Goal: Task Accomplishment & Management: Manage account settings

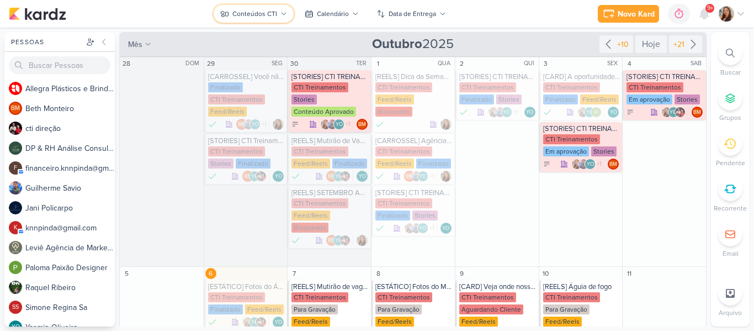
click at [234, 18] on div "Conteúdos CTI" at bounding box center [255, 14] width 45 height 10
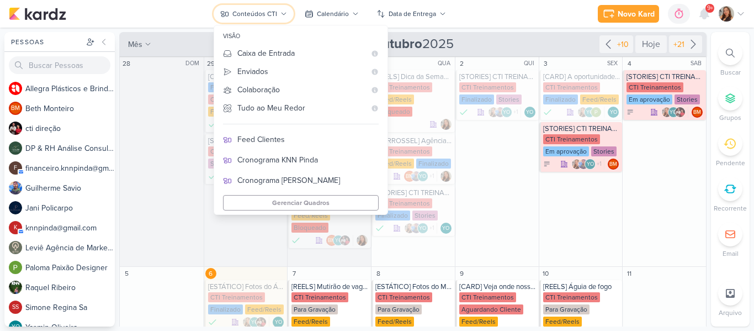
scroll to position [240, 0]
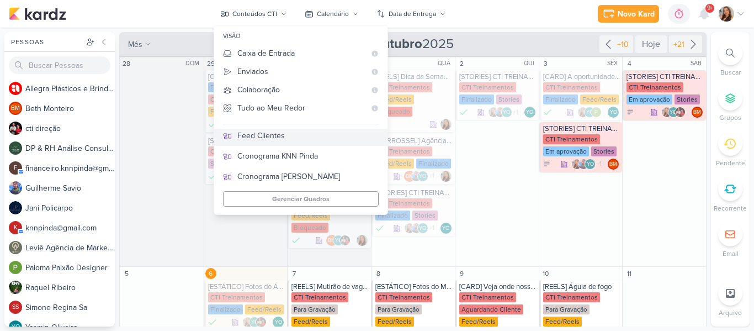
click at [300, 138] on div "Feed Clientes" at bounding box center [307, 136] width 141 height 12
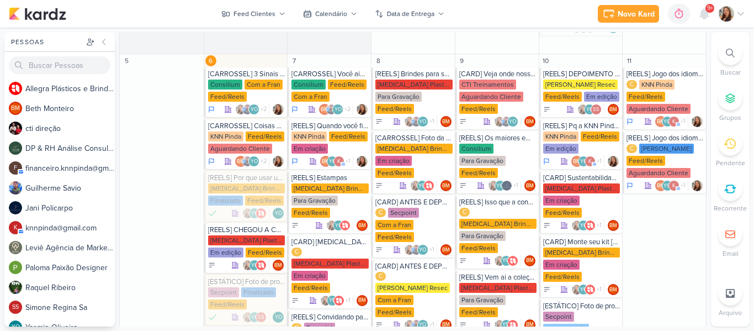
scroll to position [408, 0]
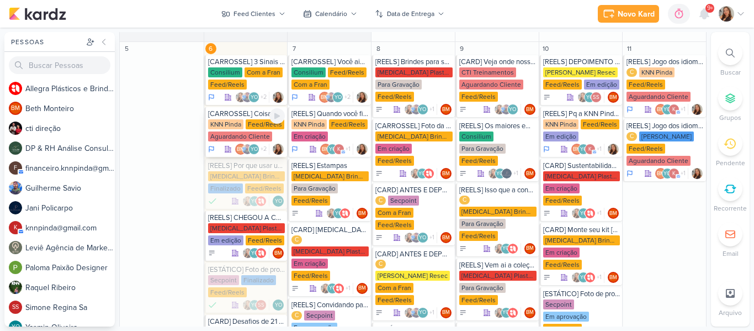
click at [245, 126] on div "KNN Pinda Feed/Reels Aguardando Cliente" at bounding box center [246, 130] width 77 height 23
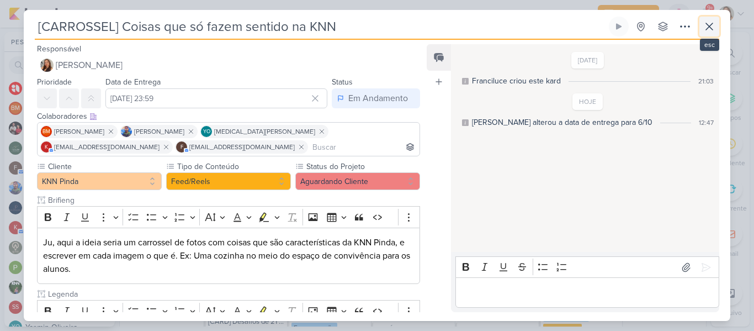
click at [708, 31] on icon at bounding box center [709, 26] width 13 height 13
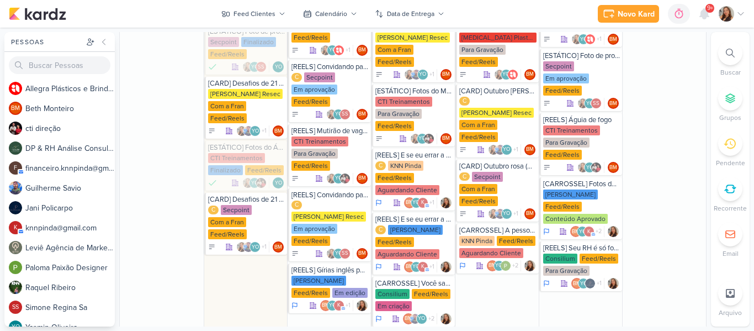
scroll to position [654, 0]
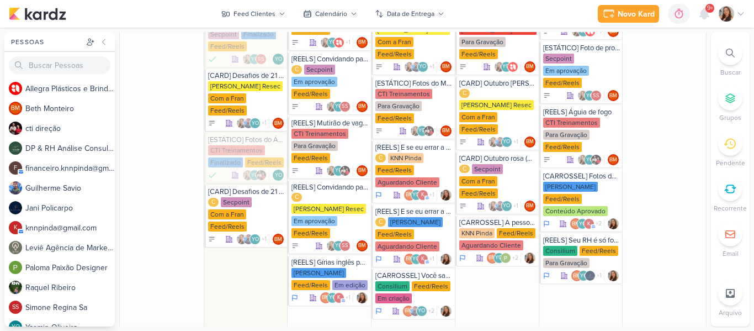
click at [708, 134] on div "Pessoas [GEOGRAPHIC_DATA] A l l e g r a P l á s t i c o s e B r i n d e s P e r…" at bounding box center [377, 179] width 754 height 294
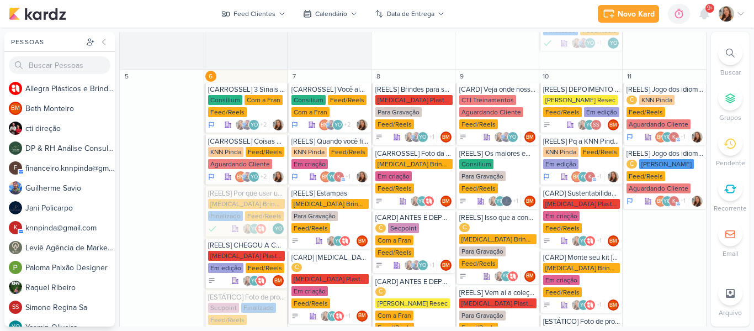
scroll to position [384, 0]
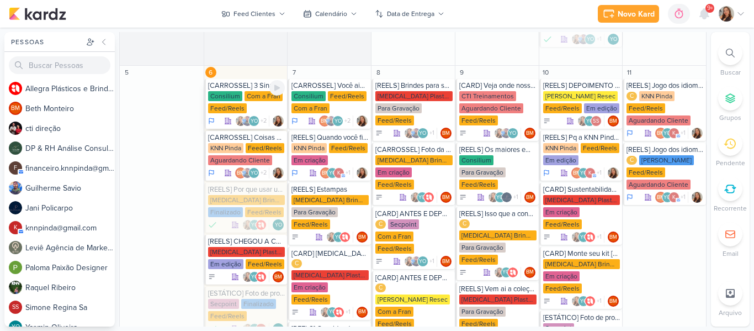
click at [241, 94] on div "Consilium Com a Fran Feed/Reels" at bounding box center [246, 102] width 77 height 23
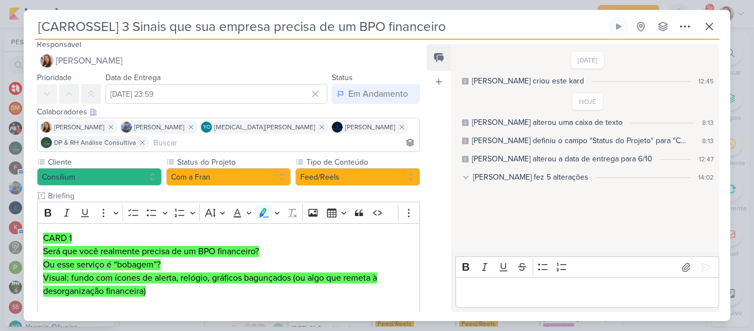
scroll to position [8, 0]
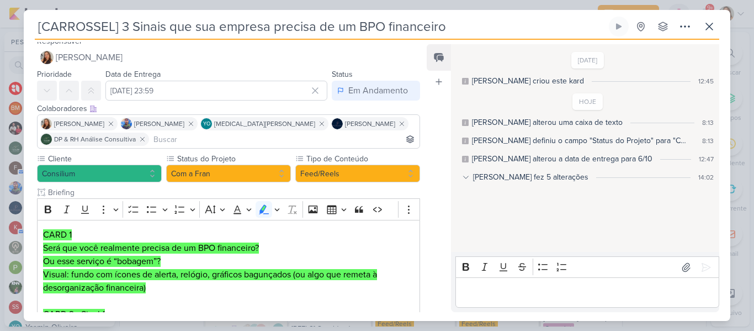
click at [467, 175] on icon at bounding box center [466, 177] width 8 height 8
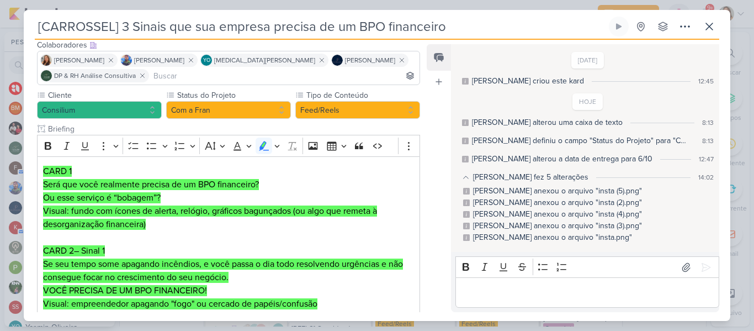
scroll to position [68, 0]
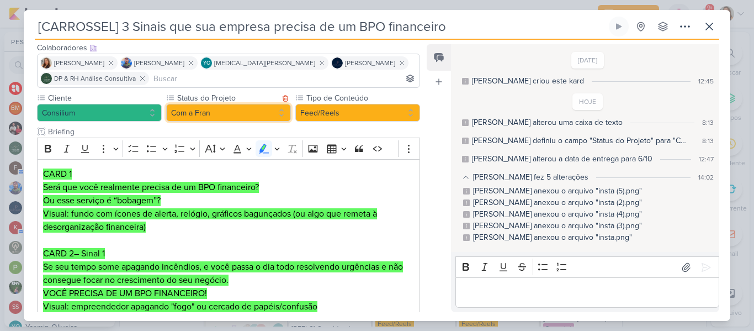
click at [272, 119] on button "Com a Fran" at bounding box center [228, 113] width 125 height 18
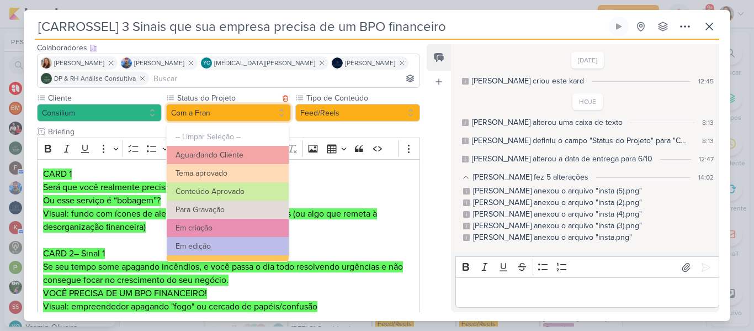
scroll to position [125, 0]
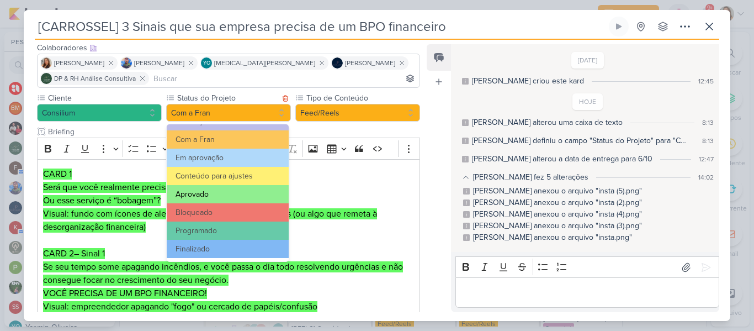
click at [229, 190] on button "Aprovado" at bounding box center [228, 194] width 122 height 18
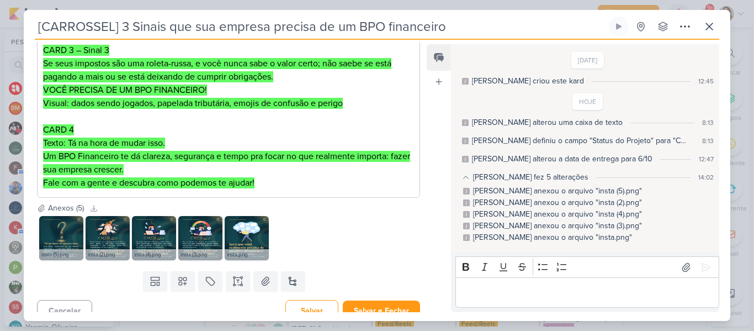
scroll to position [442, 0]
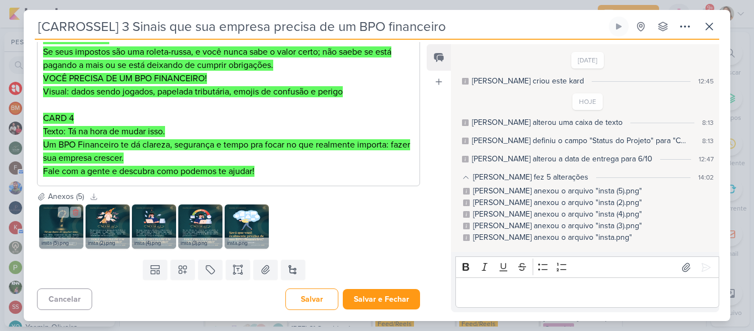
click at [53, 242] on div "insta (5).png" at bounding box center [61, 242] width 44 height 11
click at [75, 230] on img at bounding box center [61, 226] width 44 height 44
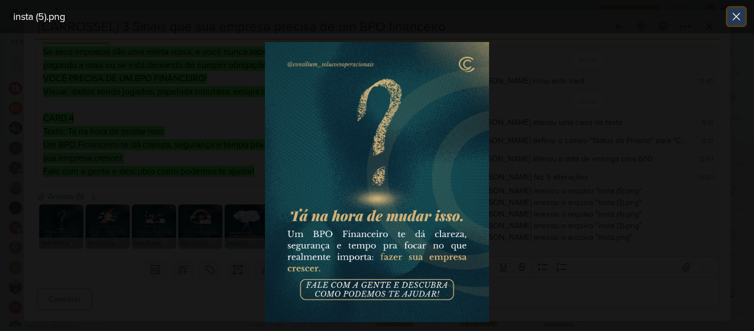
click at [733, 20] on icon at bounding box center [736, 16] width 13 height 13
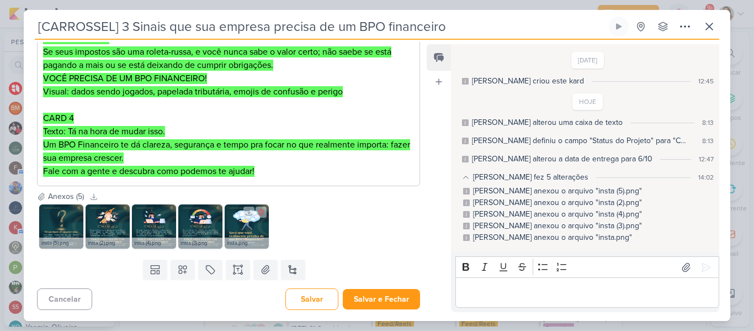
click at [251, 237] on div "insta.png" at bounding box center [247, 242] width 44 height 11
click at [250, 233] on img at bounding box center [247, 226] width 44 height 44
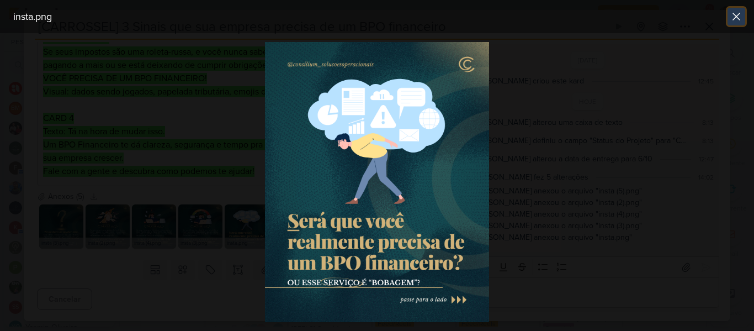
click at [743, 10] on icon at bounding box center [736, 16] width 13 height 13
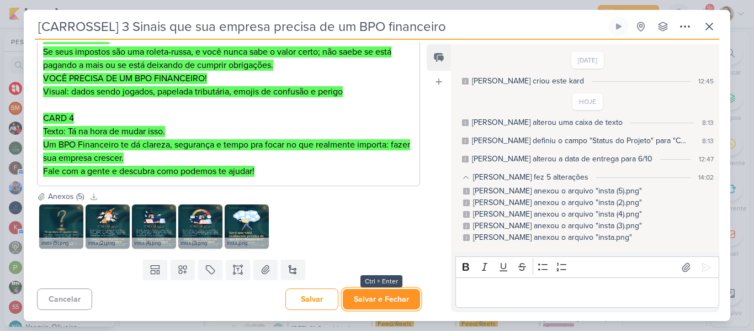
click at [399, 293] on button "Salvar e Fechar" at bounding box center [381, 299] width 77 height 20
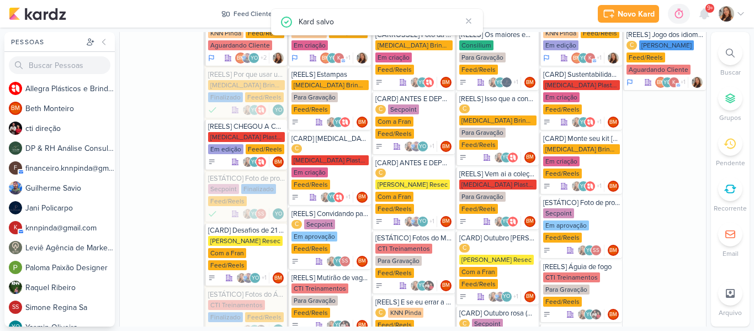
scroll to position [519, 0]
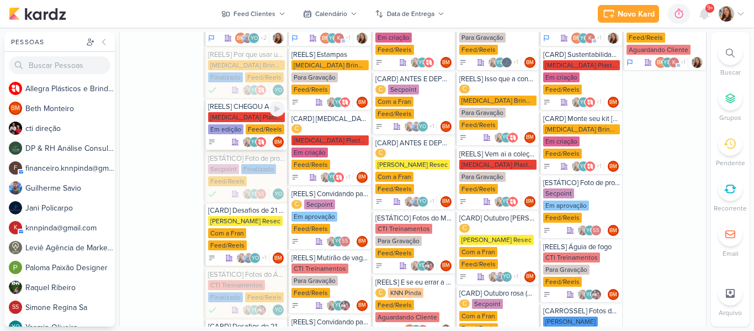
click at [233, 130] on div "Em edição" at bounding box center [225, 129] width 35 height 10
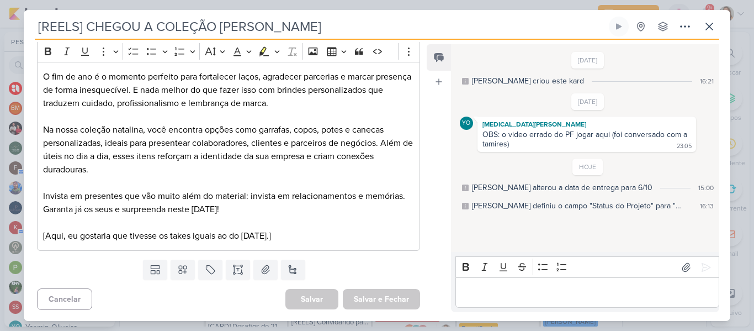
scroll to position [0, 0]
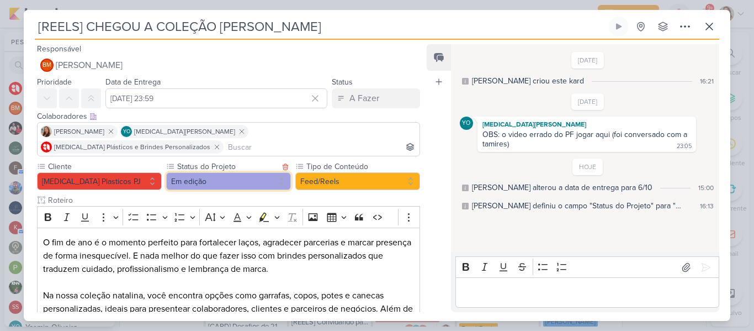
click at [273, 172] on button "Em edição" at bounding box center [228, 181] width 125 height 18
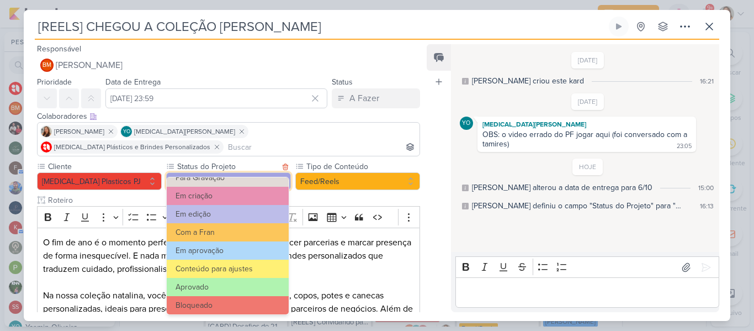
scroll to position [110, 0]
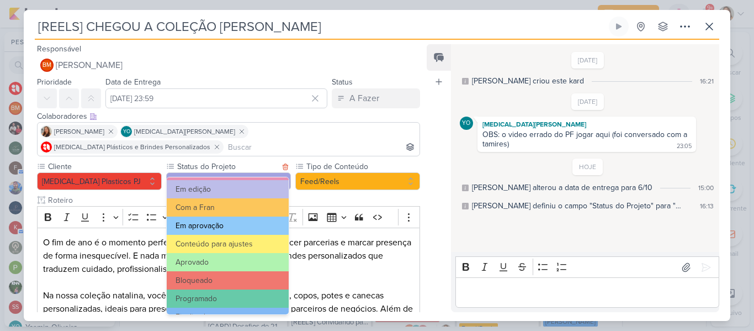
click at [240, 224] on button "Em aprovação" at bounding box center [228, 225] width 122 height 18
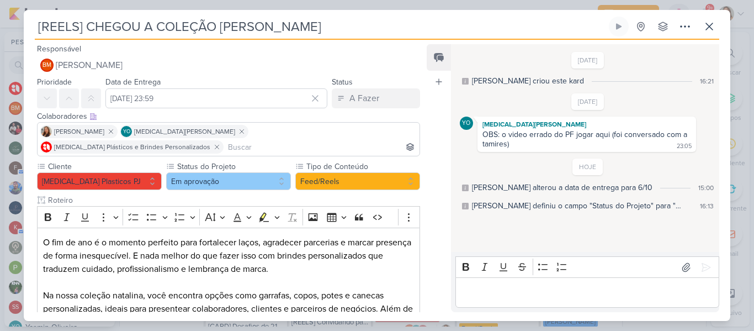
scroll to position [150, 0]
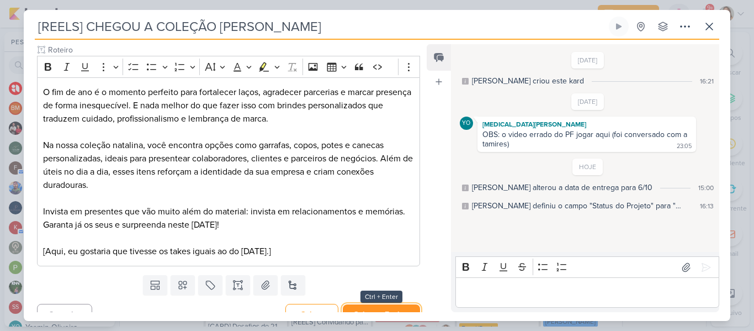
click at [374, 304] on button "Salvar e Fechar" at bounding box center [381, 314] width 77 height 20
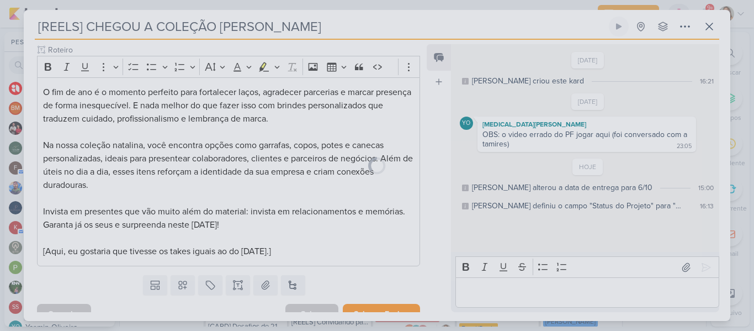
scroll to position [149, 0]
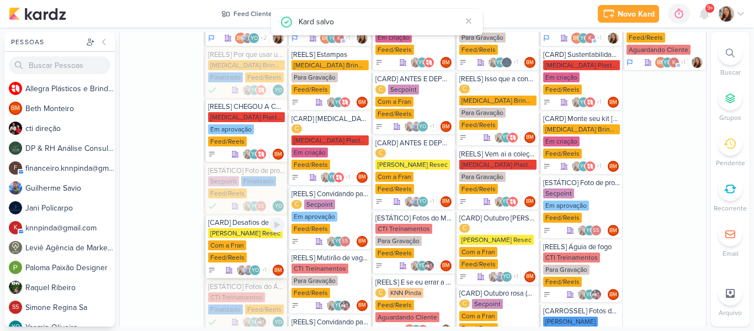
click at [250, 243] on div "[PERSON_NAME] Resec Com a Fran Feed/Reels" at bounding box center [246, 245] width 77 height 35
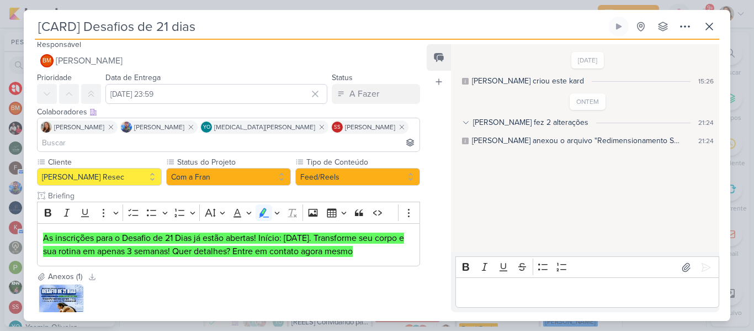
scroll to position [69, 0]
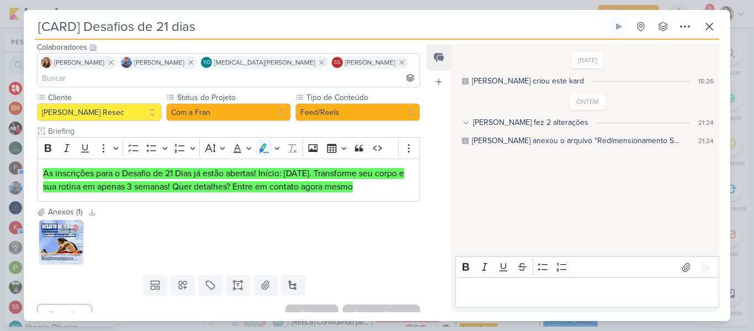
click at [70, 234] on img at bounding box center [61, 242] width 44 height 44
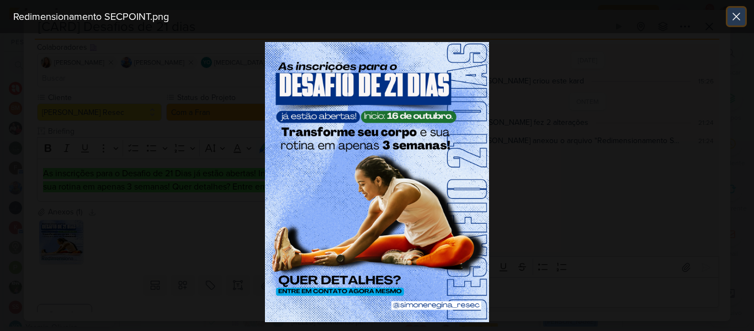
click at [741, 13] on icon at bounding box center [736, 16] width 13 height 13
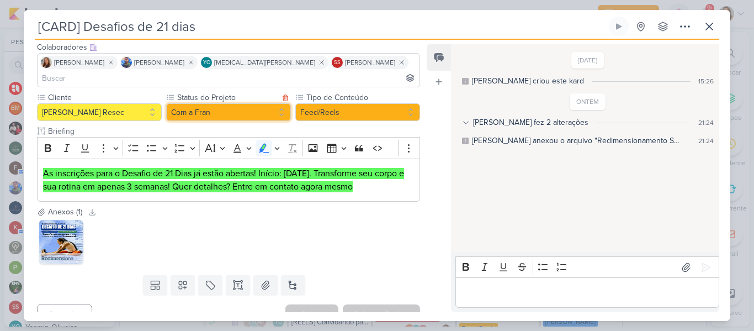
click at [242, 103] on button "Com a Fran" at bounding box center [228, 112] width 125 height 18
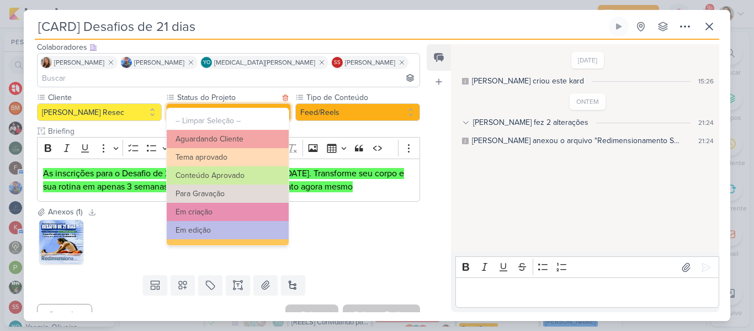
scroll to position [125, 0]
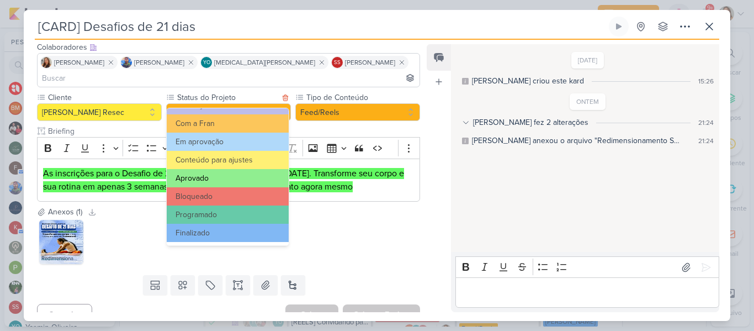
click at [205, 176] on button "Aprovado" at bounding box center [228, 178] width 122 height 18
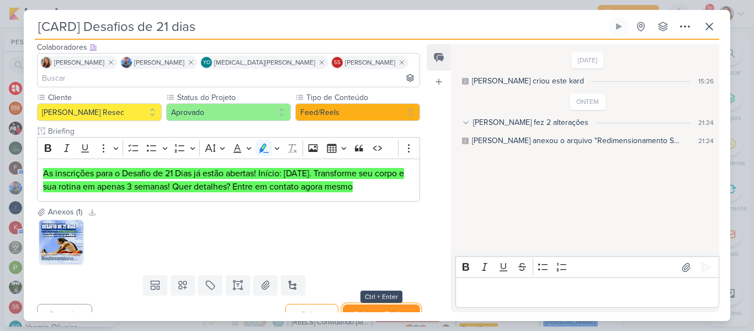
click at [383, 304] on button "Salvar e Fechar" at bounding box center [381, 314] width 77 height 20
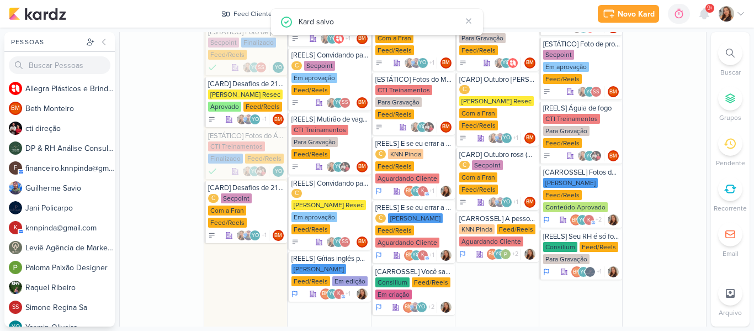
scroll to position [673, 0]
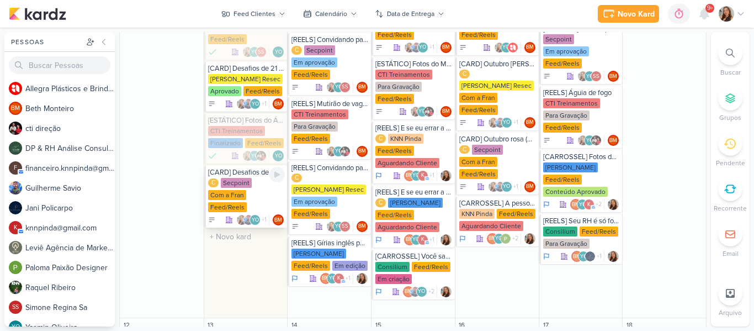
click at [241, 195] on div "Com a Fran" at bounding box center [227, 195] width 38 height 10
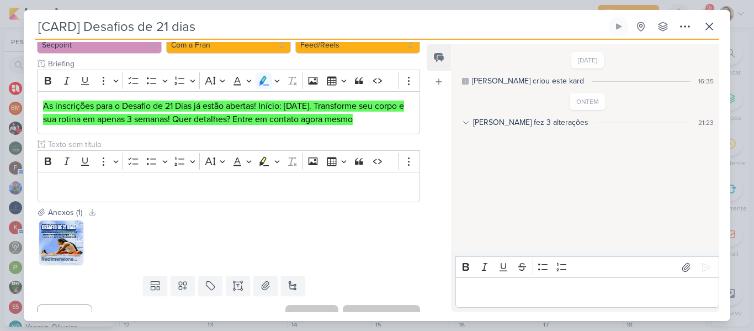
scroll to position [174, 0]
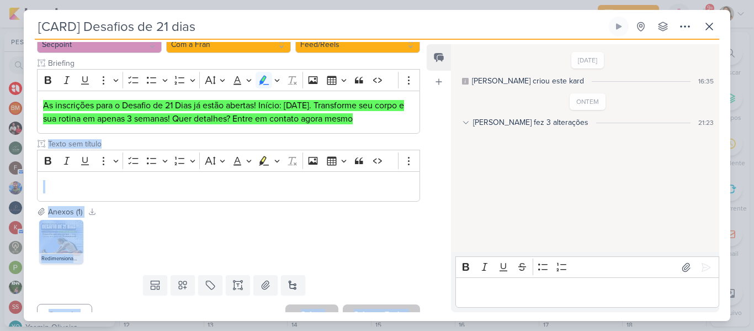
drag, startPoint x: 426, startPoint y: 197, endPoint x: 425, endPoint y: 126, distance: 70.7
click at [425, 126] on div "Responsável BM [GEOGRAPHIC_DATA] Nenhum contato encontrado create new contact N…" at bounding box center [377, 180] width 707 height 281
click at [418, 184] on div "Leviê Publicidade COLABORATIVO ENTRE PERFIS Cliente Secpoint" at bounding box center [224, 96] width 401 height 219
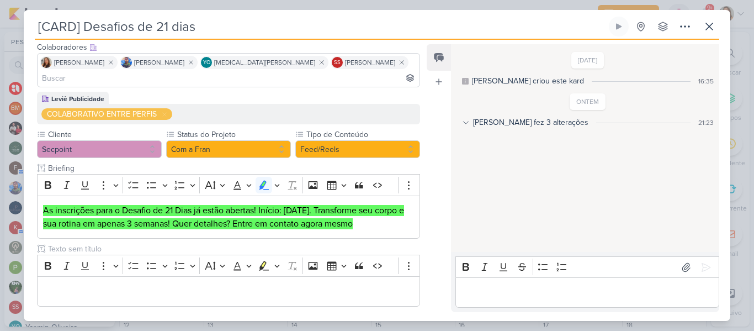
scroll to position [36, 0]
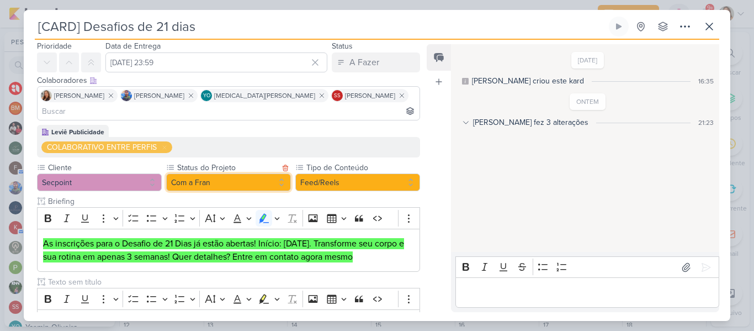
click at [261, 173] on button "Com a Fran" at bounding box center [228, 182] width 125 height 18
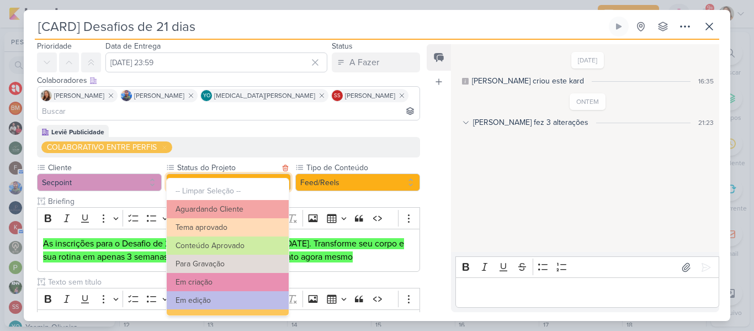
scroll to position [125, 0]
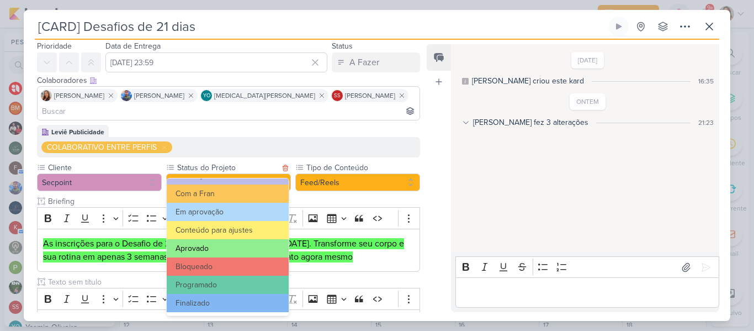
click at [242, 251] on button "Aprovado" at bounding box center [228, 248] width 122 height 18
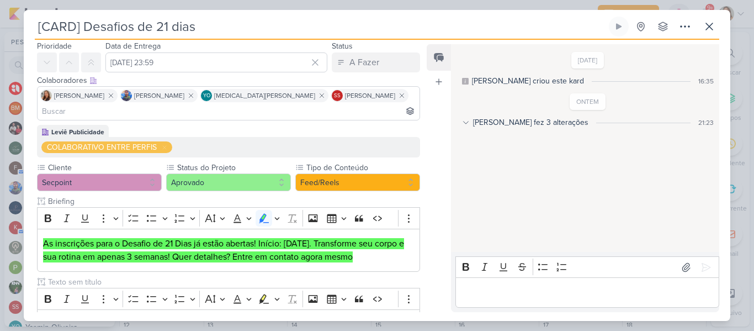
scroll to position [174, 0]
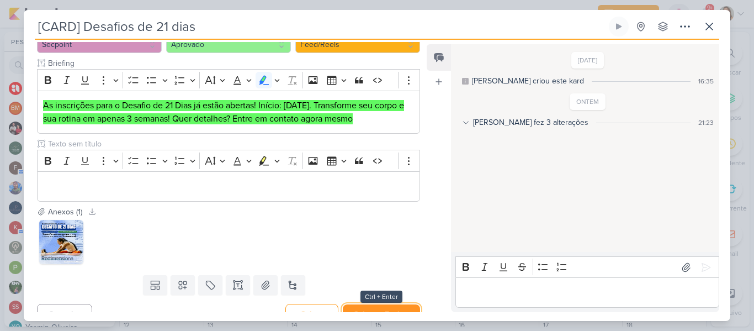
click at [376, 304] on button "Salvar e Fechar" at bounding box center [381, 314] width 77 height 20
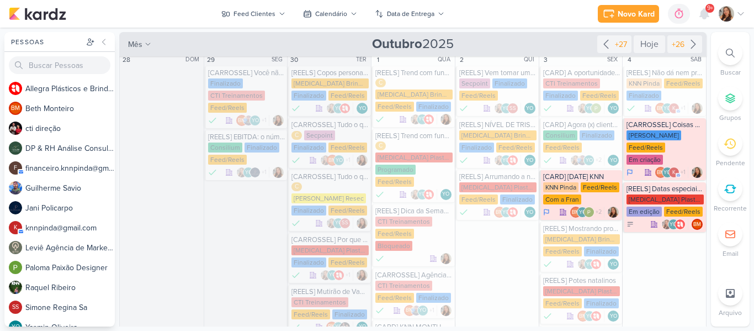
scroll to position [0, 0]
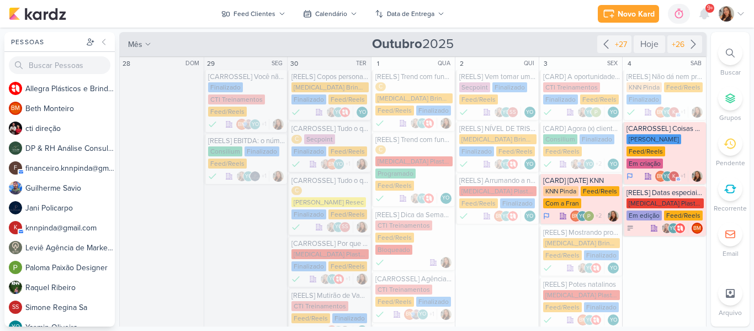
click at [536, 13] on div "Novo Kard Ctrl + k 0h0m Sessão desligada... Hoje 0h0m Semana 0h0m Mês 0h0m" at bounding box center [377, 14] width 737 height 28
click at [310, 7] on button "Calendário" at bounding box center [330, 14] width 67 height 18
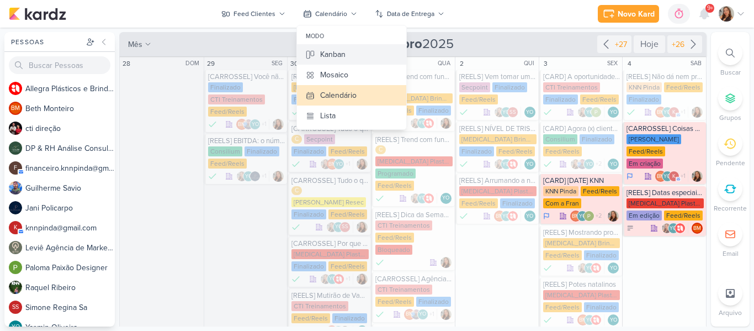
click at [338, 55] on div "Kanban" at bounding box center [332, 55] width 25 height 12
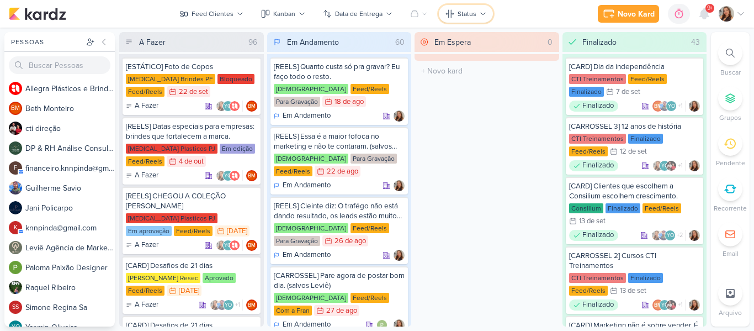
click at [461, 12] on div "Status" at bounding box center [467, 14] width 19 height 10
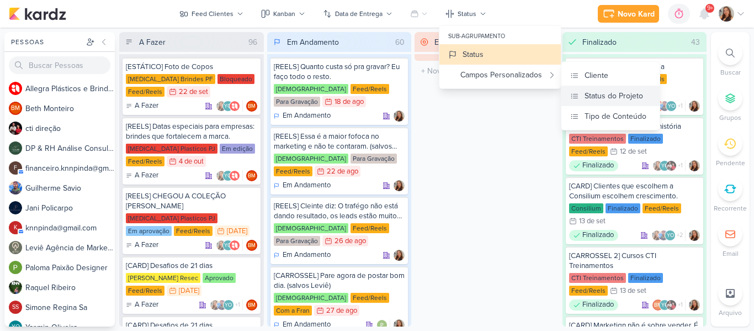
click at [583, 92] on button "Status do Projeto" at bounding box center [611, 96] width 98 height 20
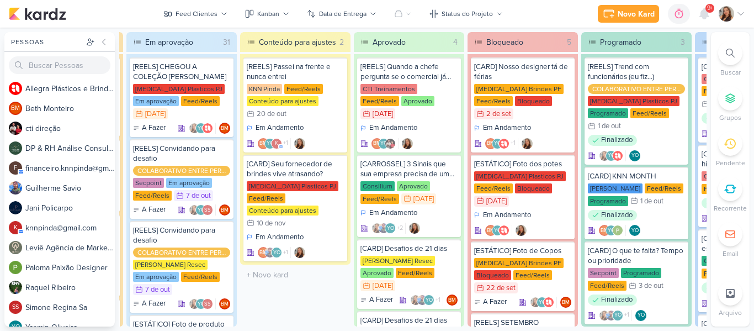
scroll to position [0, 1002]
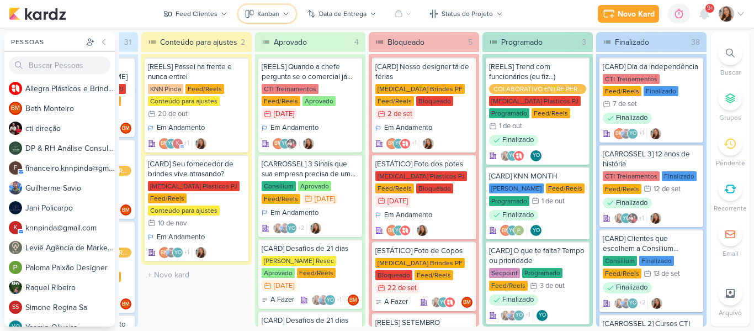
click at [264, 13] on div "Kanban" at bounding box center [268, 14] width 22 height 10
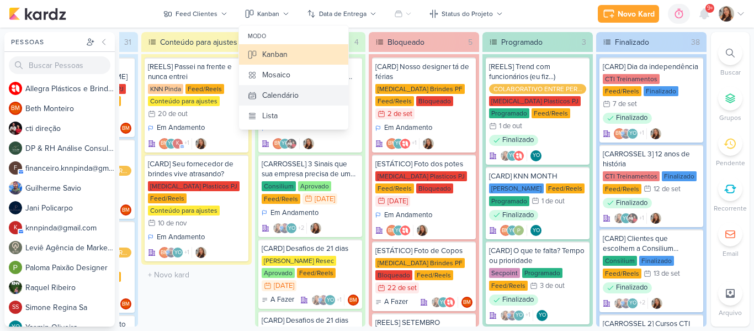
click at [265, 91] on div "Calendário" at bounding box center [280, 95] width 36 height 12
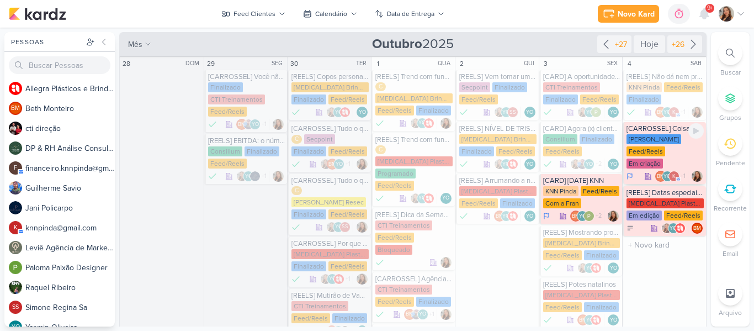
click at [663, 141] on div "[PERSON_NAME]" at bounding box center [654, 139] width 55 height 10
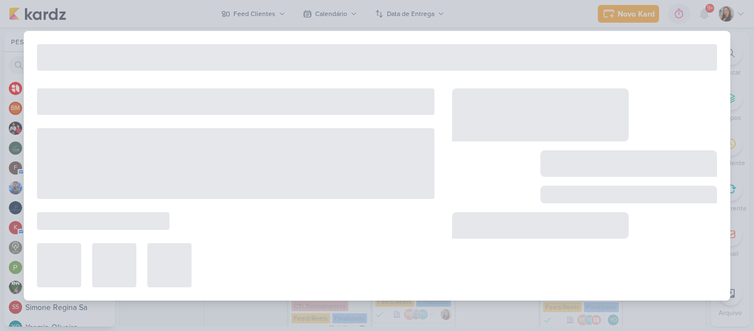
type input "[CARROSSEL] Coisas que só fazem sentido na KNN Moreira"
type input "4 de outubro de 2025 às 23:59"
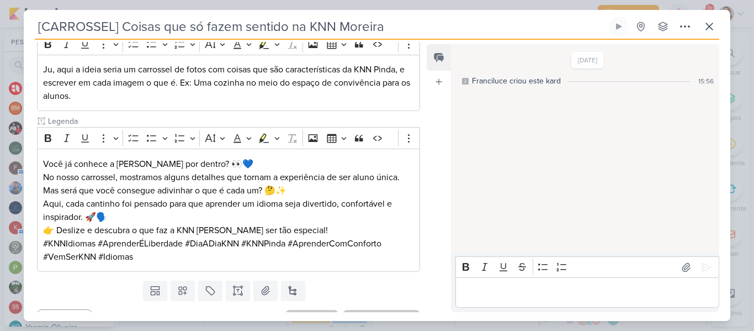
scroll to position [0, 0]
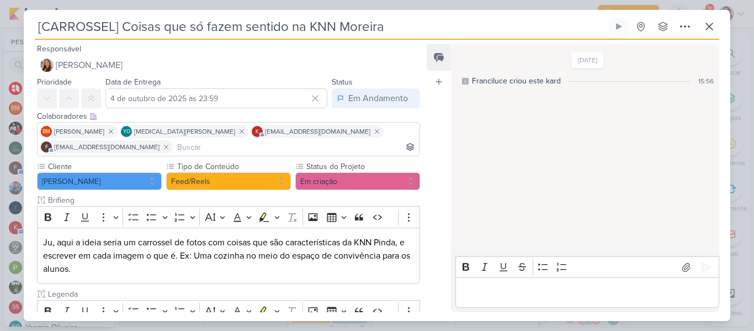
click at [264, 24] on input "[CARROSSEL] Coisas que só fazem sentido na KNN Moreira" at bounding box center [321, 27] width 572 height 20
drag, startPoint x: 398, startPoint y: 28, endPoint x: 10, endPoint y: 9, distance: 387.6
click at [10, 9] on div "[CARROSSEL] Coisas que só fazem sentido na KNN Moreira" at bounding box center [377, 165] width 754 height 331
click at [120, 178] on button "[PERSON_NAME]" at bounding box center [99, 181] width 125 height 18
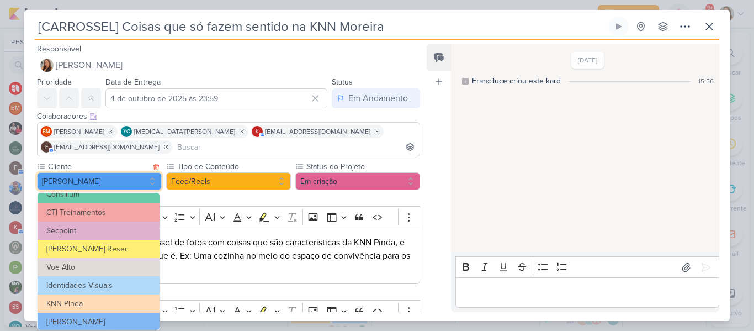
scroll to position [88, 0]
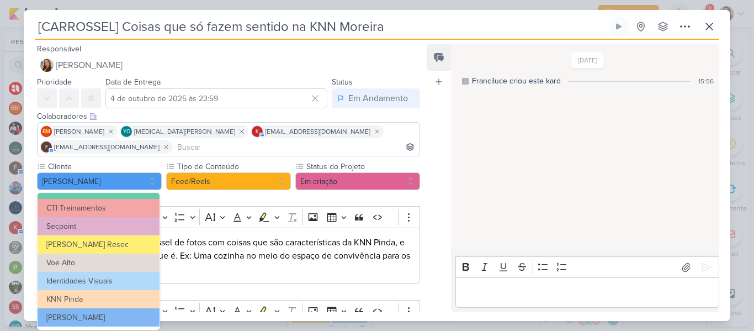
click at [418, 159] on div "Colaboradores Este kard pode ser visível a usuários da sua organização Este kar…" at bounding box center [224, 134] width 401 height 52
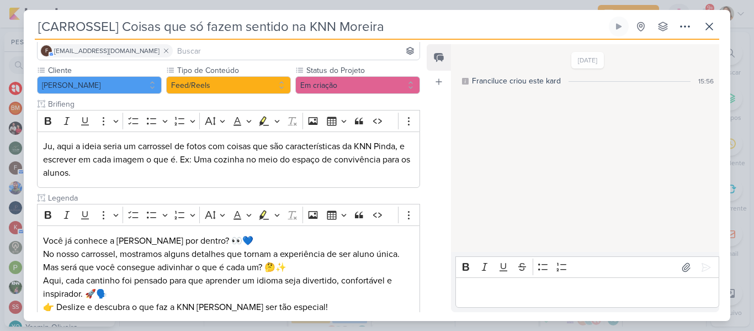
scroll to position [107, 0]
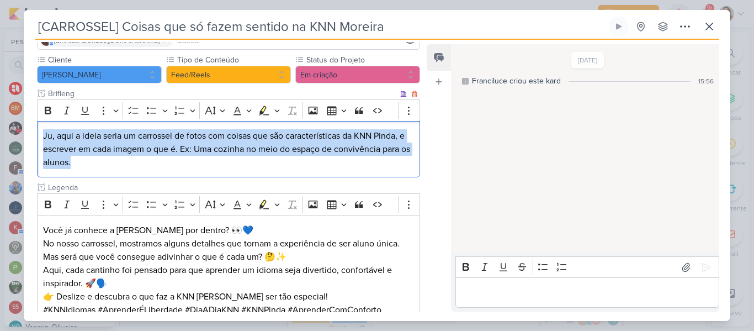
drag, startPoint x: 43, startPoint y: 133, endPoint x: 93, endPoint y: 163, distance: 58.7
click at [93, 163] on p "Ju, aqui a ideia seria um carrossel de fotos com coisas que são características…" at bounding box center [228, 149] width 371 height 40
copy p "Ju, aqui a ideia seria um carrossel de fotos com coisas que são características…"
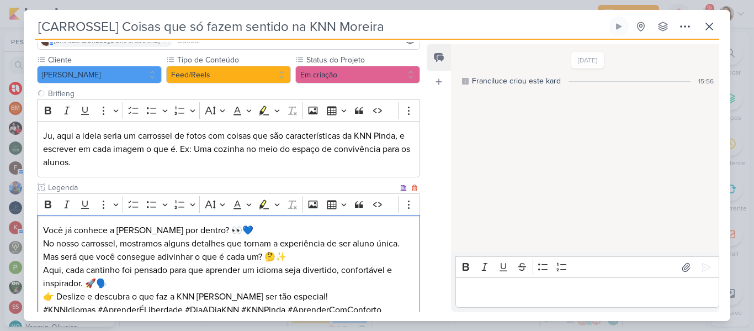
click at [182, 223] on div "Você já conhece a [PERSON_NAME] por dentro? 👀💙 No nosso carrossel, mostramos al…" at bounding box center [228, 276] width 383 height 123
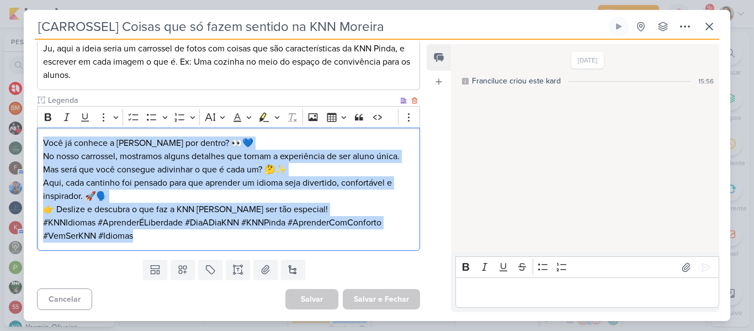
drag, startPoint x: 42, startPoint y: 140, endPoint x: 161, endPoint y: 237, distance: 153.4
click at [161, 237] on div "Você já conhece a [PERSON_NAME] por dentro? 👀💙 No nosso carrossel, mostramos al…" at bounding box center [228, 189] width 383 height 123
copy div "Você já conhece a [PERSON_NAME] por dentro? 👀💙 No nosso carrossel, mostramos al…"
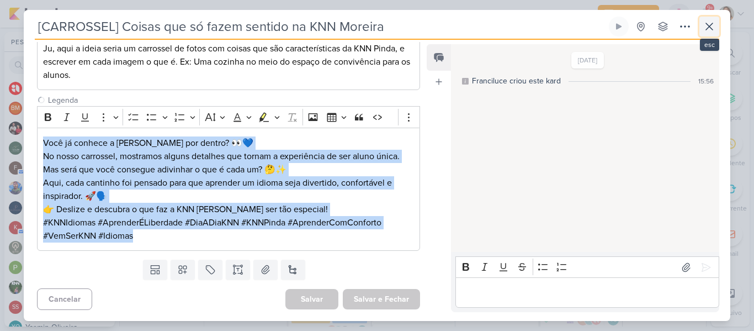
click at [711, 22] on icon at bounding box center [709, 26] width 13 height 13
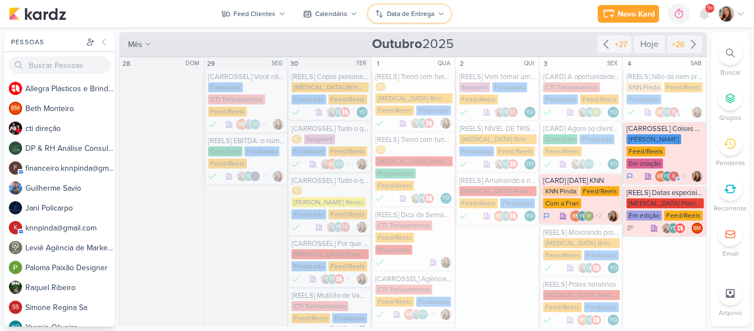
click at [397, 6] on button "Data de Entrega" at bounding box center [409, 14] width 83 height 18
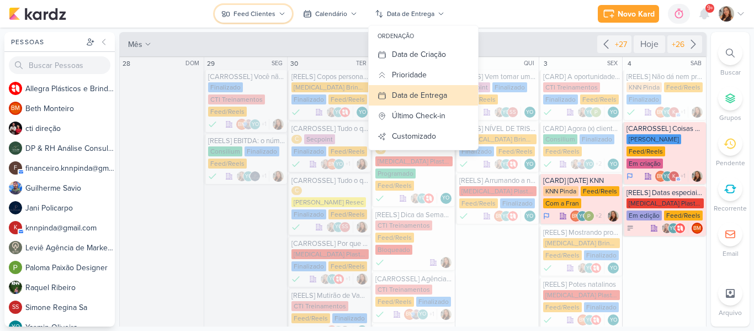
click at [270, 17] on div "Feed Clientes" at bounding box center [255, 14] width 42 height 10
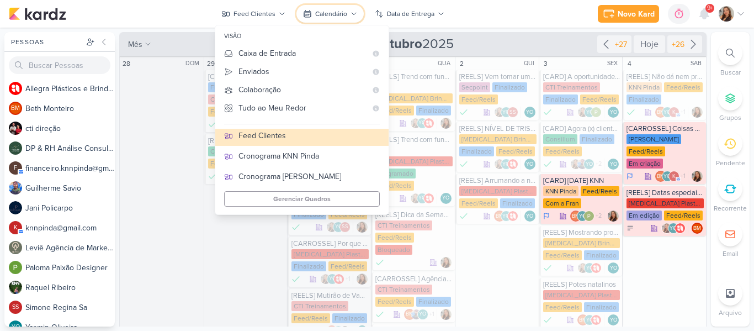
click at [320, 17] on div "Calendário" at bounding box center [331, 14] width 32 height 10
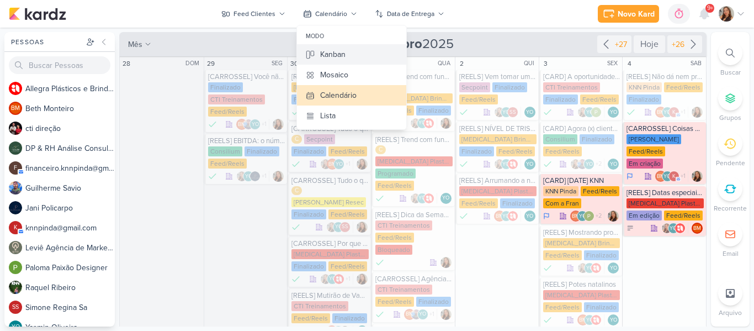
click at [321, 55] on div "Kanban" at bounding box center [332, 55] width 25 height 12
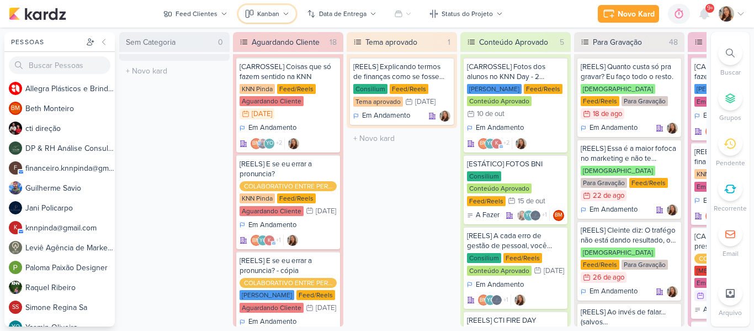
click at [274, 20] on button "Kanban" at bounding box center [267, 14] width 57 height 18
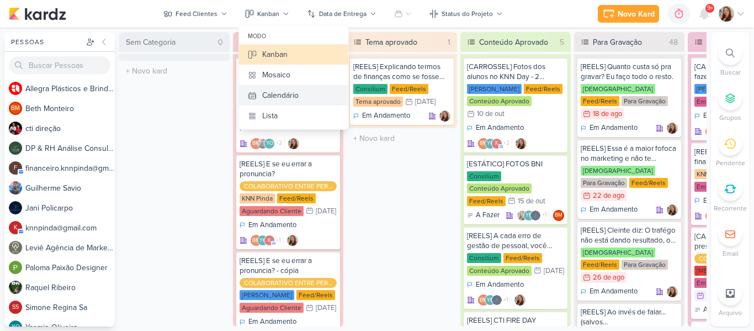
click at [272, 92] on div "Calendário" at bounding box center [280, 95] width 36 height 12
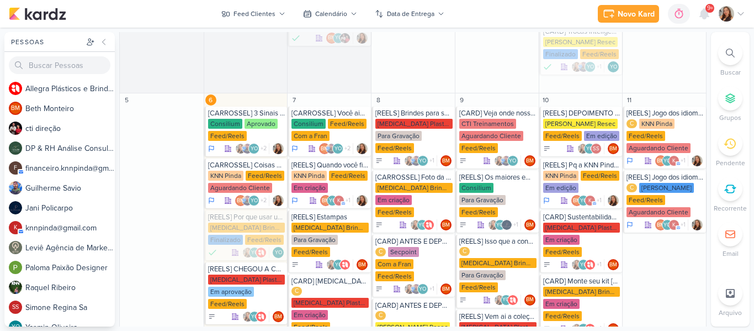
scroll to position [364, 0]
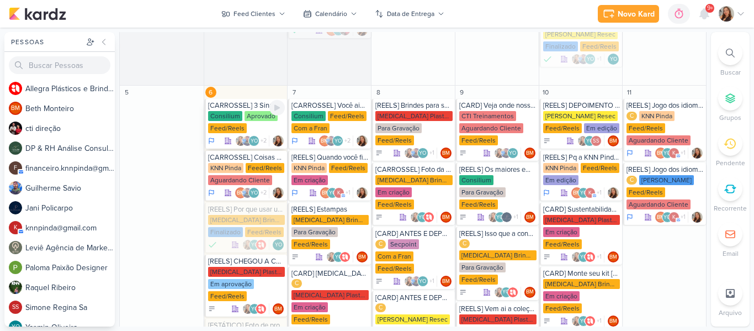
click at [255, 118] on div "Aprovado" at bounding box center [261, 116] width 33 height 10
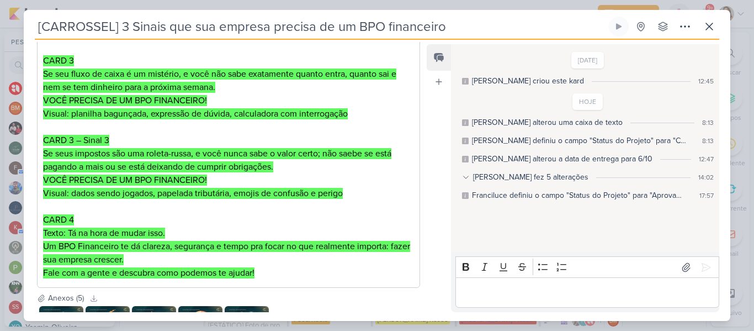
scroll to position [442, 0]
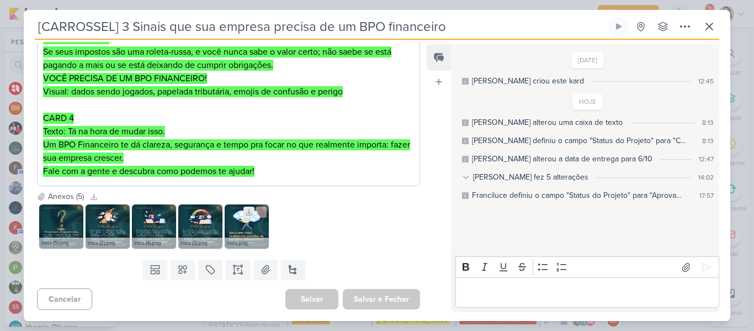
click at [247, 212] on icon at bounding box center [249, 212] width 8 height 8
click at [202, 213] on icon at bounding box center [203, 212] width 6 height 6
click at [155, 212] on icon at bounding box center [156, 212] width 8 height 8
click at [110, 213] on icon at bounding box center [110, 212] width 6 height 6
click at [64, 212] on icon at bounding box center [64, 212] width 8 height 8
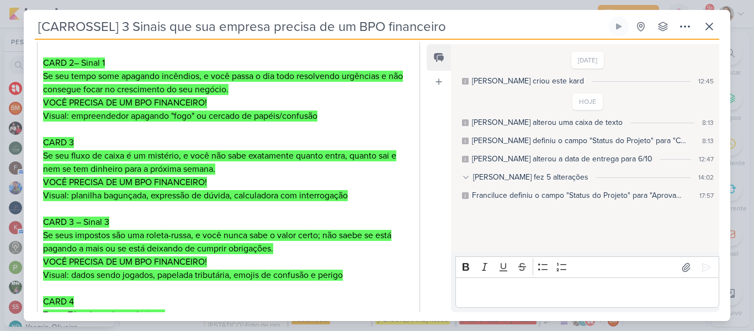
scroll to position [237, 0]
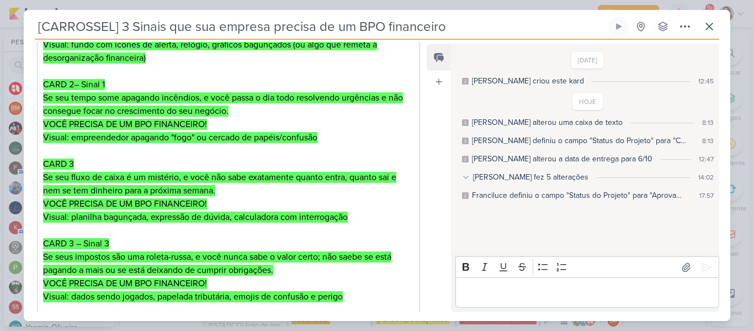
click at [150, 146] on p "Editor editing area: main" at bounding box center [228, 150] width 371 height 13
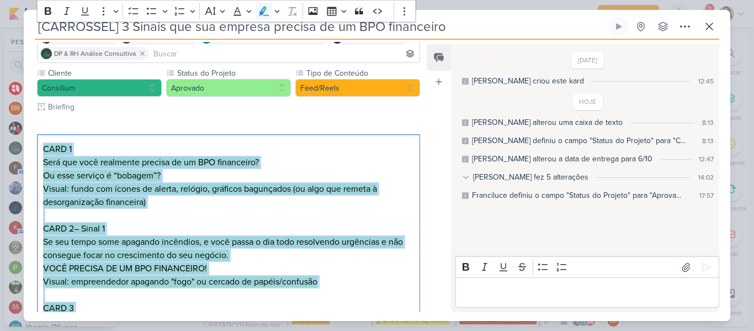
scroll to position [442, 0]
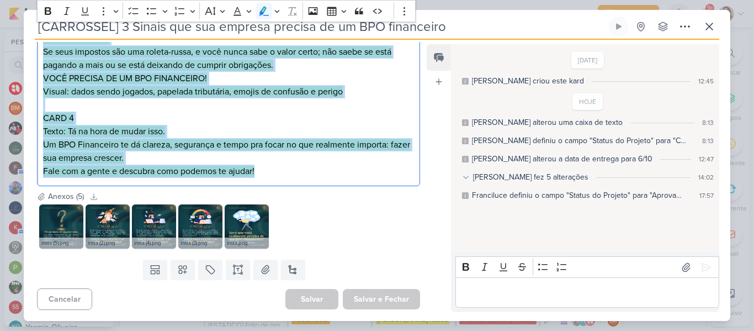
drag, startPoint x: 45, startPoint y: 149, endPoint x: 392, endPoint y: 223, distance: 354.2
click at [392, 223] on div "Responsável [PERSON_NAME] Nenhum contato encontrado create new contact Novo Con…" at bounding box center [224, 177] width 401 height 270
copy div "LORE 6 Ipsu dol sita consectet adipisc el se DOE temporinci? Ut labo etdolor m …"
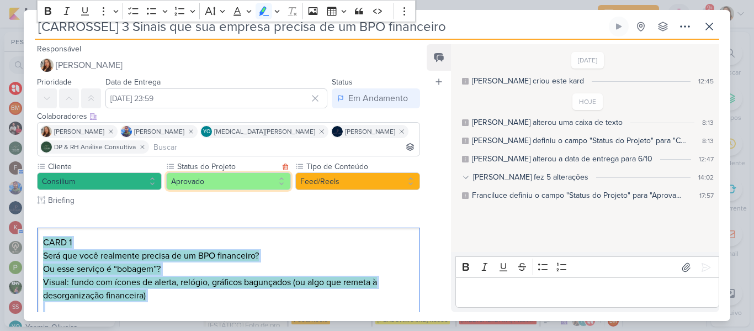
click at [251, 174] on button "Aprovado" at bounding box center [228, 181] width 125 height 18
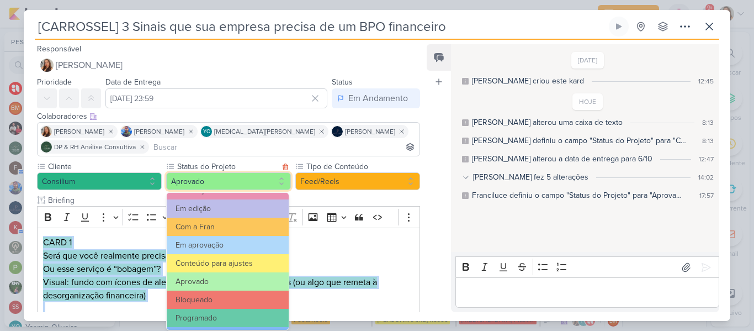
scroll to position [125, 0]
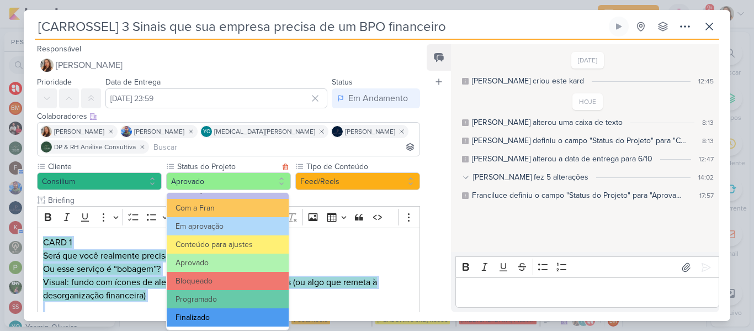
click at [261, 312] on button "Finalizado" at bounding box center [228, 317] width 122 height 18
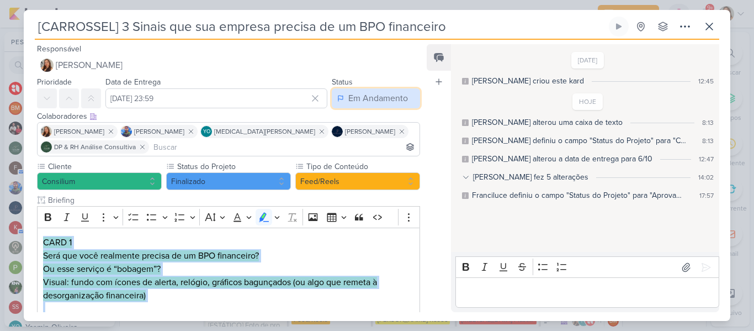
click at [349, 107] on button "Em Andamento" at bounding box center [376, 98] width 88 height 20
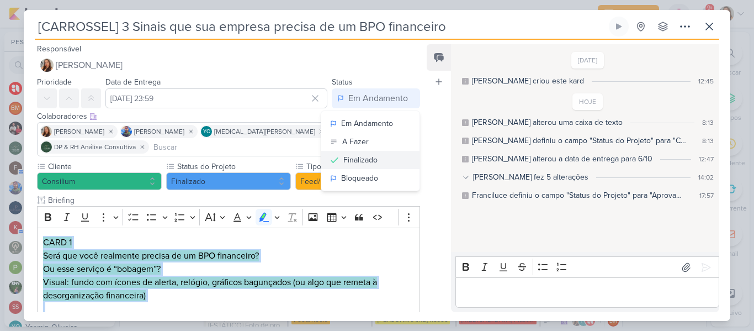
click at [345, 159] on div "Finalizado" at bounding box center [361, 160] width 34 height 12
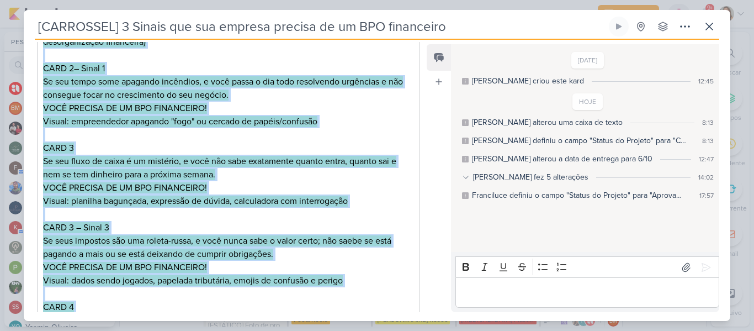
scroll to position [442, 0]
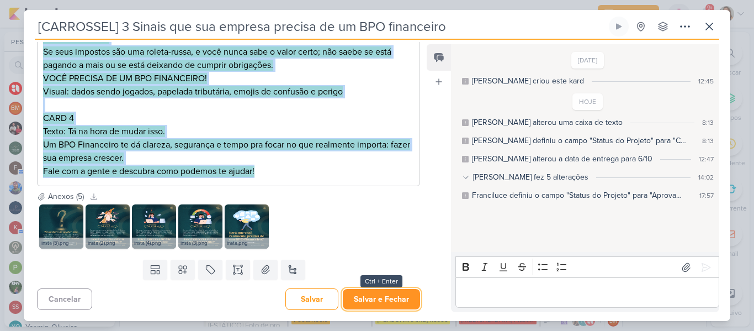
click at [389, 290] on button "Salvar e Fechar" at bounding box center [381, 299] width 77 height 20
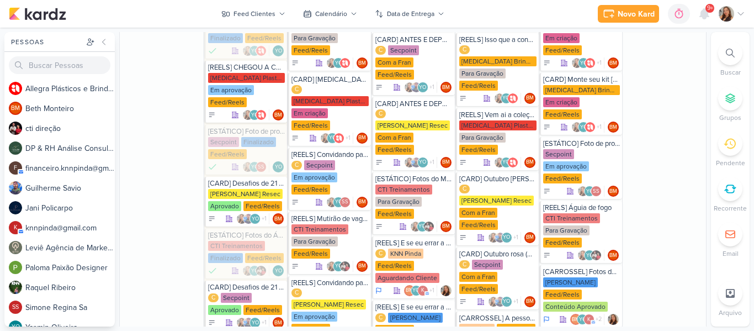
scroll to position [547, 0]
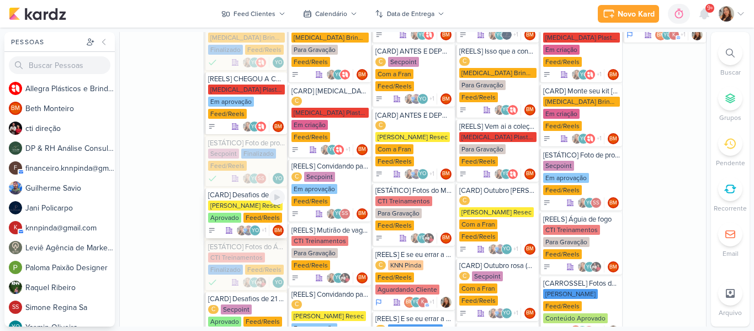
click at [244, 212] on div "[PERSON_NAME] Resec Aprovado Feed/Reels" at bounding box center [246, 211] width 77 height 23
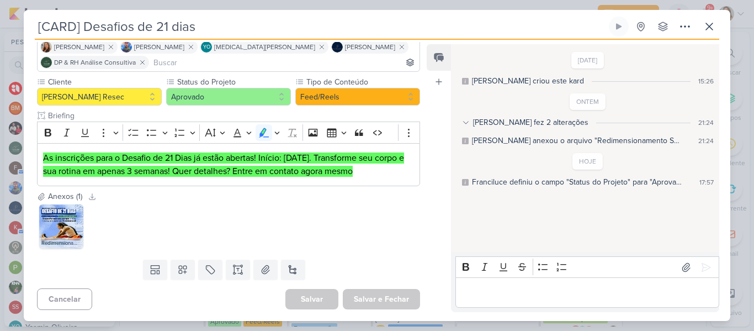
scroll to position [20, 0]
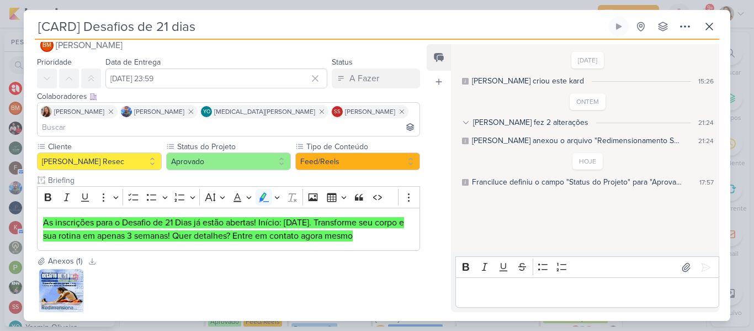
click at [61, 279] on img at bounding box center [61, 291] width 44 height 44
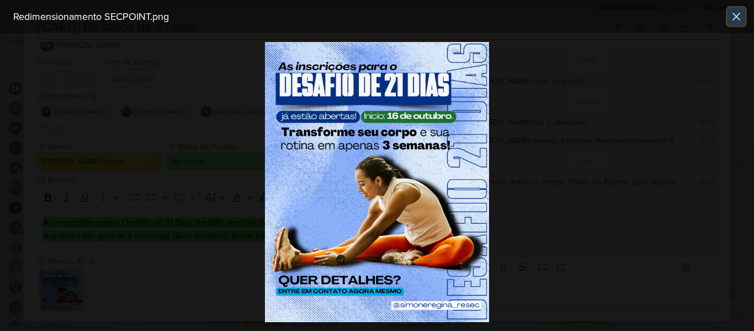
click at [740, 13] on icon at bounding box center [736, 16] width 13 height 13
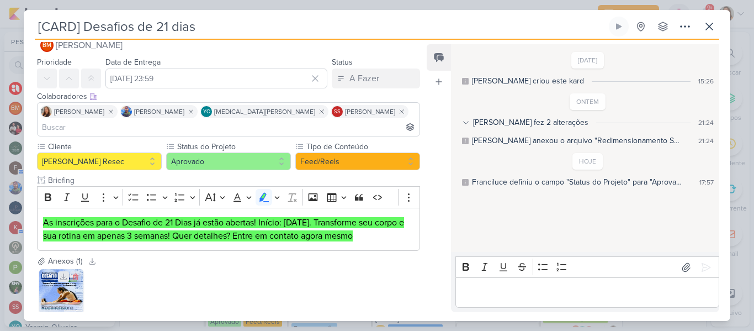
click at [62, 273] on icon at bounding box center [64, 277] width 8 height 8
click at [260, 217] on mark "As inscrições para o Desafio de 21 Dias já estão abertas! Início: [DATE]. Trans…" at bounding box center [223, 229] width 361 height 24
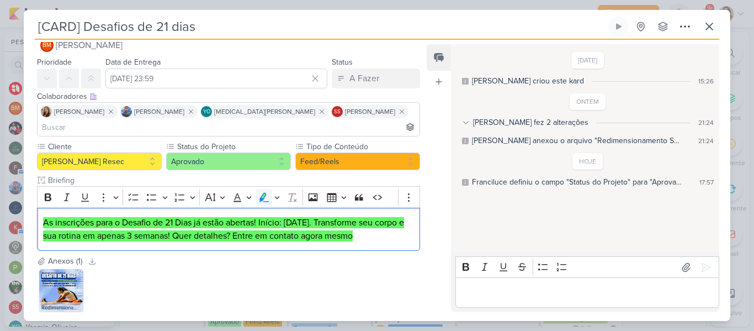
drag, startPoint x: 43, startPoint y: 209, endPoint x: 430, endPoint y: 223, distance: 387.4
click at [430, 223] on div "Responsável BM [GEOGRAPHIC_DATA] Nenhum contato encontrado create new contact N…" at bounding box center [377, 180] width 707 height 281
copy mark "As inscrições para o Desafio de 21 Dias já estão abertas! Início: [DATE]. Trans…"
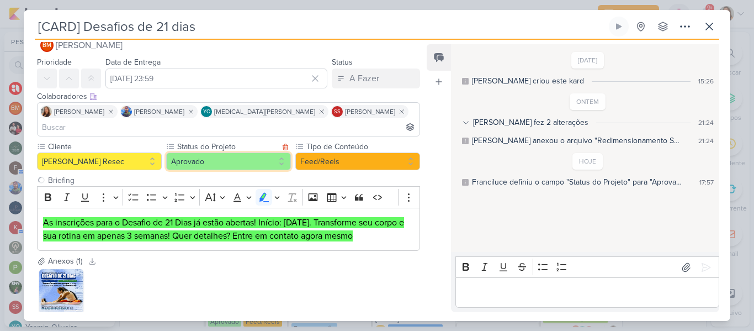
click at [260, 152] on button "Aprovado" at bounding box center [228, 161] width 125 height 18
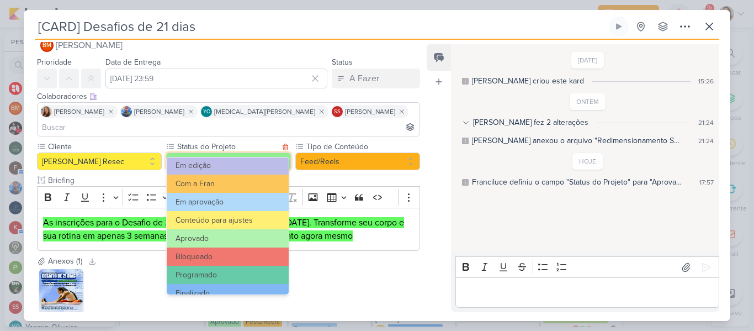
scroll to position [125, 0]
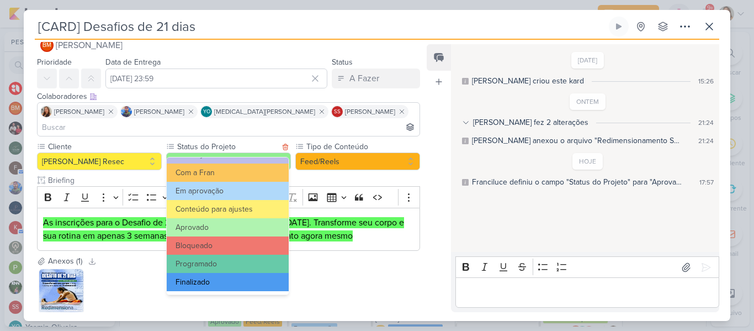
click at [232, 274] on button "Finalizado" at bounding box center [228, 282] width 122 height 18
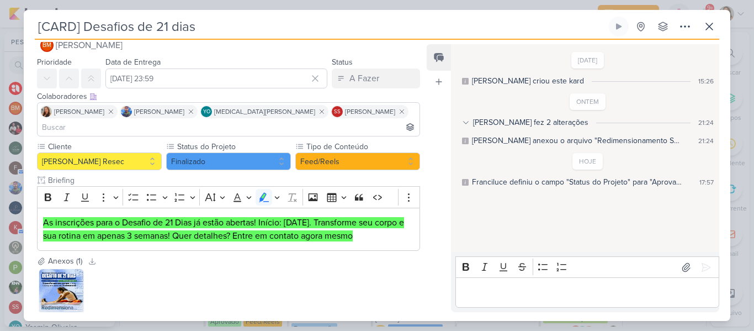
scroll to position [69, 0]
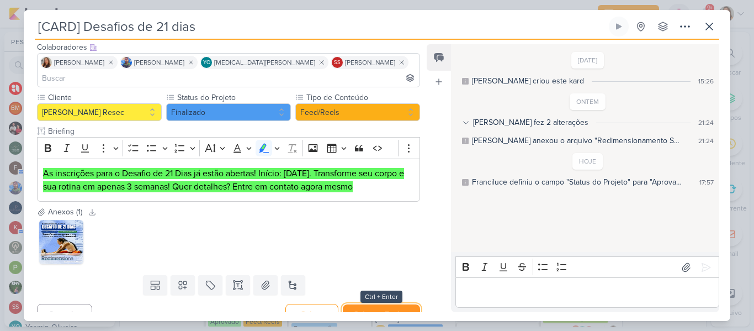
click at [371, 304] on button "Salvar e Fechar" at bounding box center [381, 314] width 77 height 20
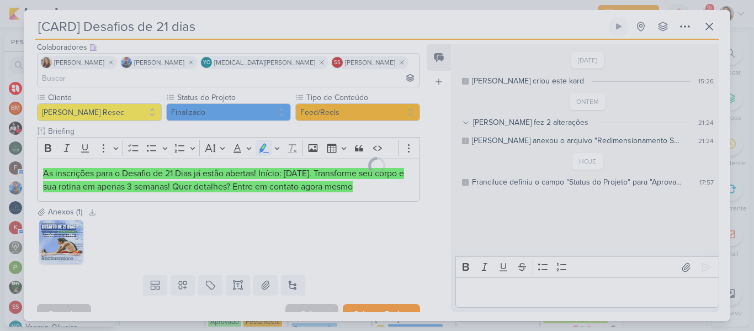
scroll to position [68, 0]
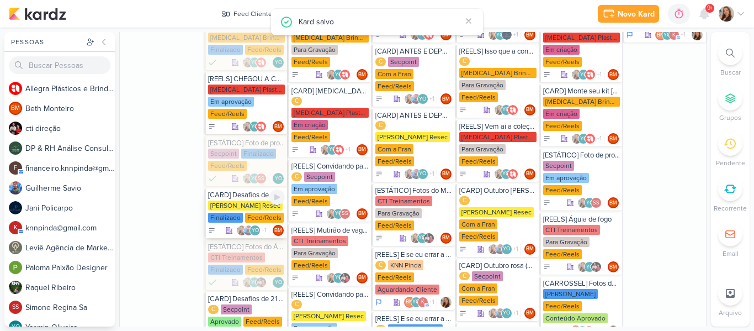
click at [245, 224] on div "[CARD] Desafios de 21 dias [PERSON_NAME] Resec Finalizado Feed/Reels +1" at bounding box center [245, 213] width 83 height 50
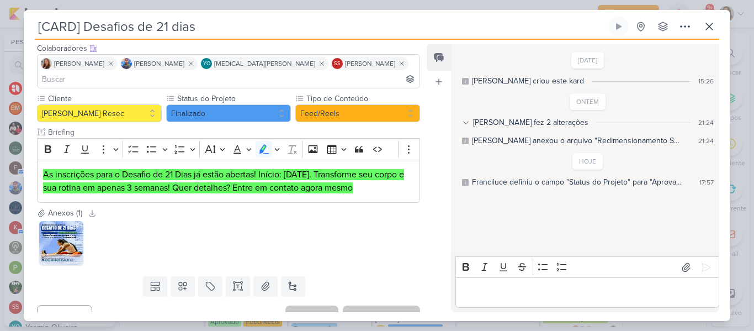
scroll to position [0, 0]
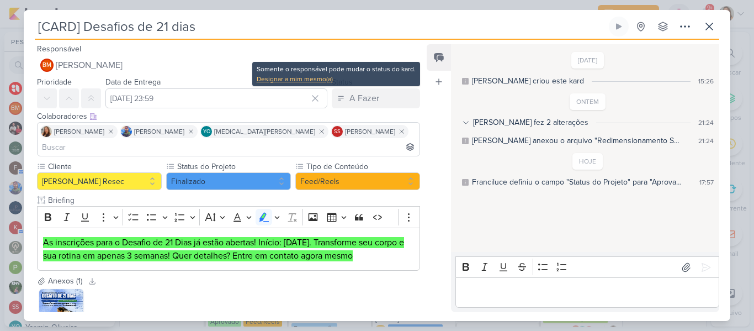
click at [318, 79] on div "Designar a mim mesmo(a)" at bounding box center [336, 79] width 159 height 10
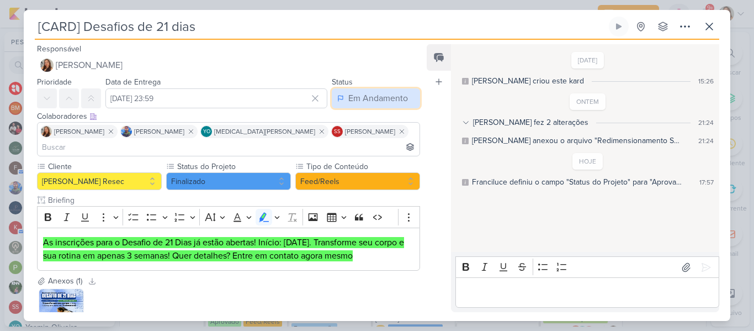
click at [354, 104] on div "Em Andamento" at bounding box center [378, 98] width 60 height 13
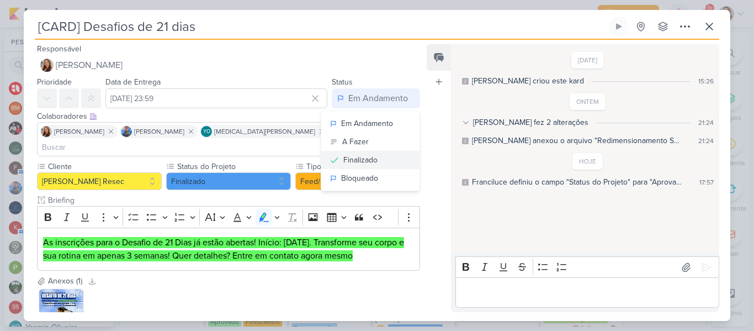
click at [372, 160] on div "Finalizado" at bounding box center [361, 160] width 34 height 12
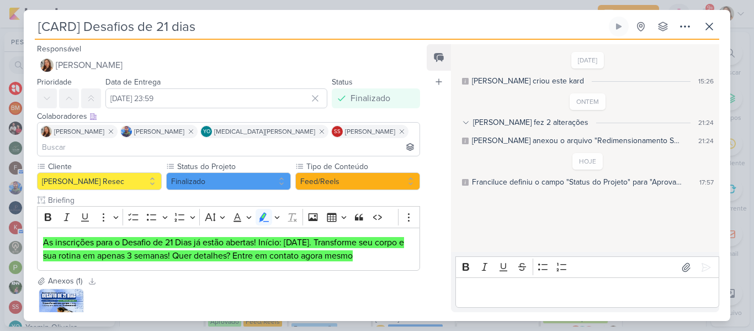
scroll to position [69, 0]
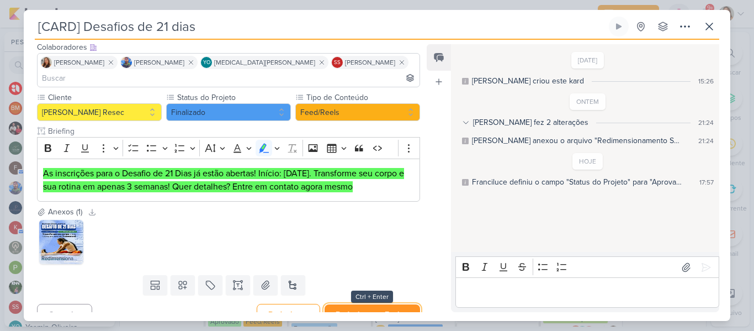
click at [370, 304] on button "Redesignar e Fechar" at bounding box center [373, 314] width 96 height 20
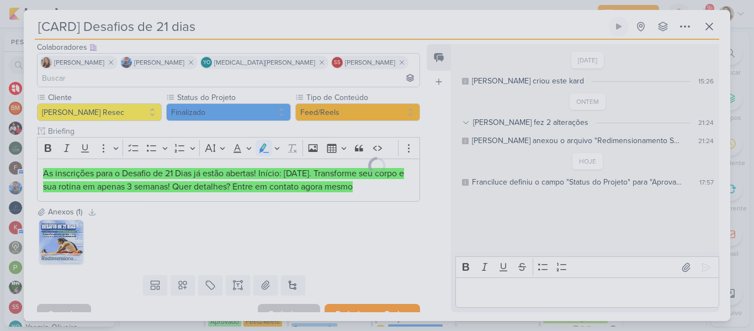
scroll to position [68, 0]
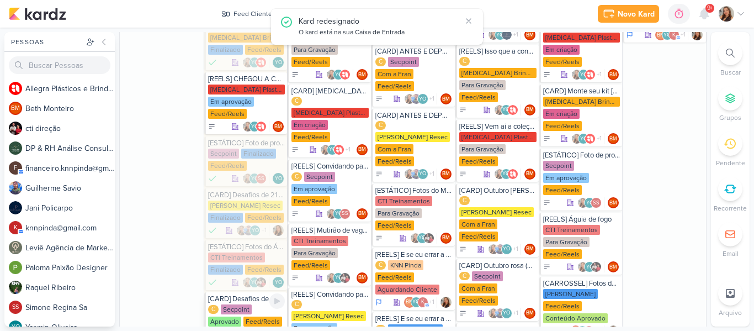
click at [231, 316] on div "Aprovado" at bounding box center [224, 321] width 33 height 10
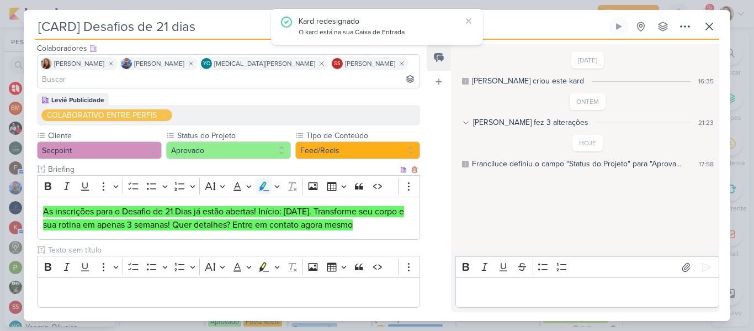
scroll to position [57, 0]
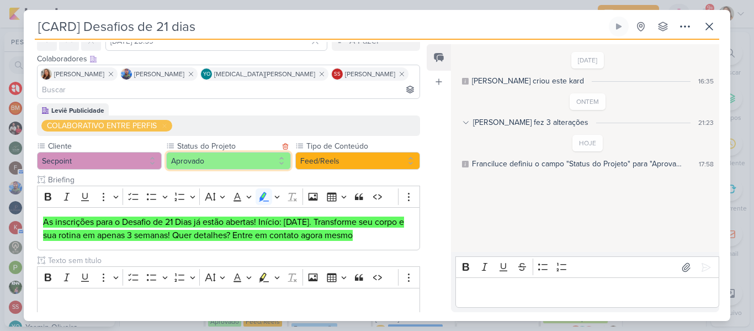
click at [265, 152] on button "Aprovado" at bounding box center [228, 161] width 125 height 18
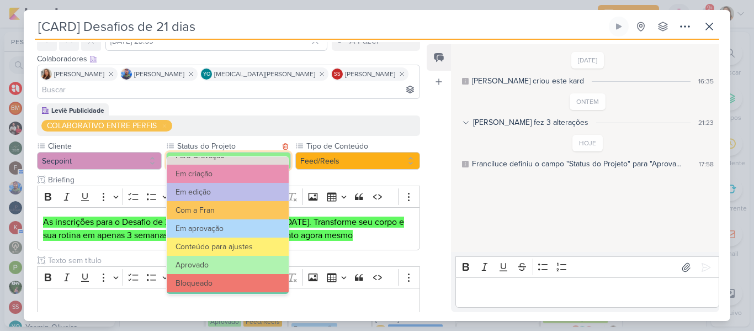
scroll to position [125, 0]
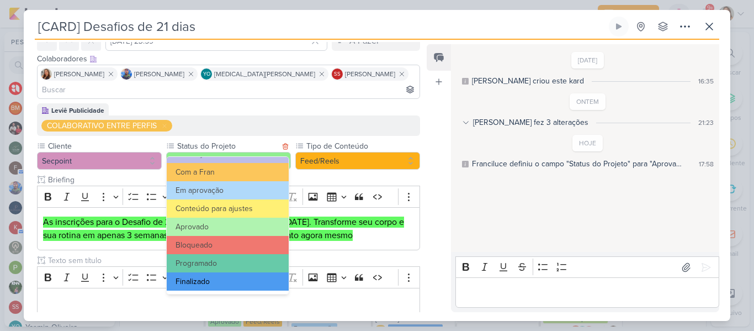
click at [255, 276] on button "Finalizado" at bounding box center [228, 281] width 122 height 18
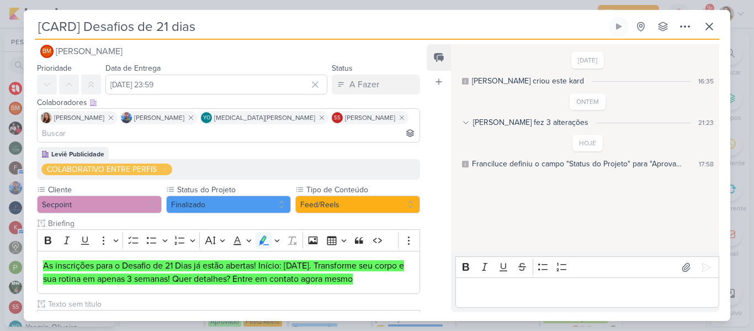
scroll to position [0, 0]
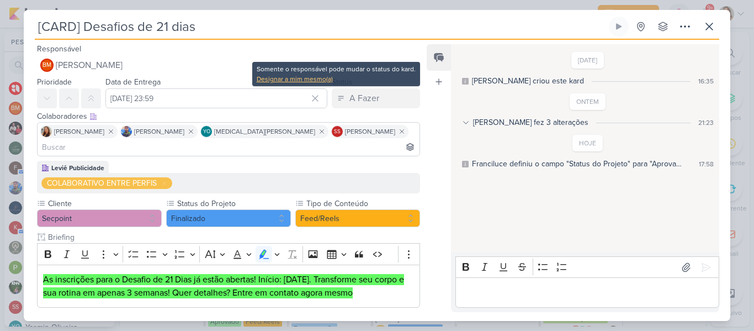
click at [328, 81] on div "Designar a mim mesmo(a)" at bounding box center [336, 79] width 159 height 10
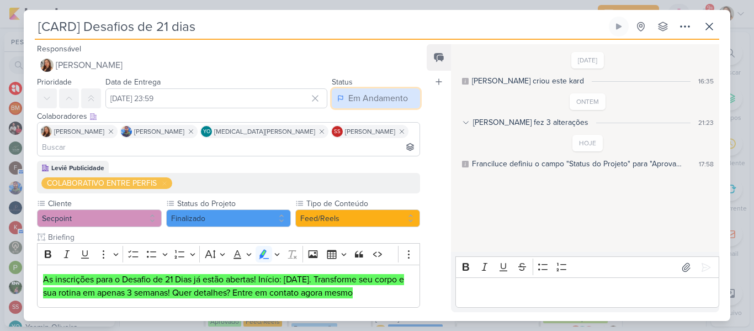
click at [348, 99] on div "Em Andamento" at bounding box center [378, 98] width 60 height 13
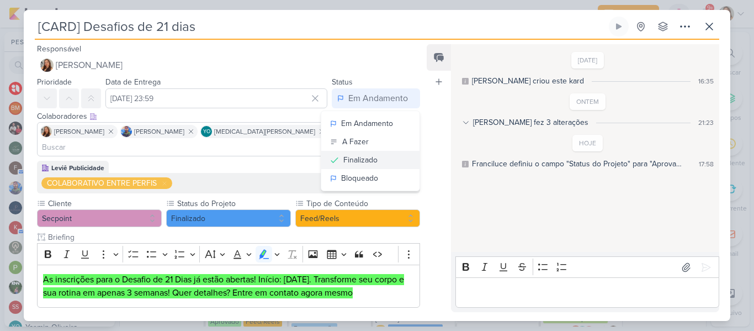
click at [344, 162] on div "Finalizado" at bounding box center [361, 160] width 34 height 12
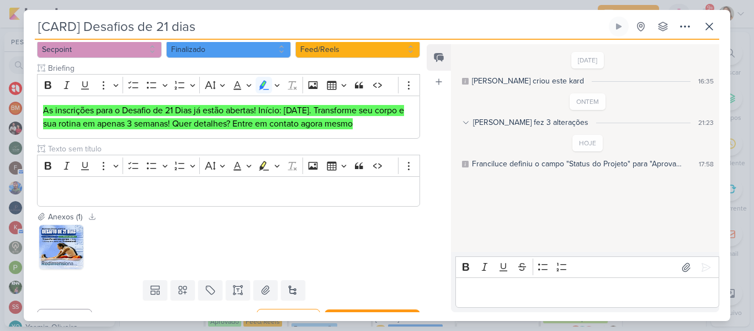
scroll to position [174, 0]
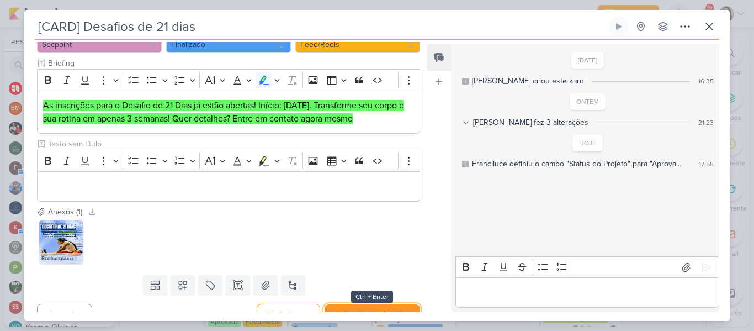
click at [353, 304] on button "Redesignar e Fechar" at bounding box center [373, 314] width 96 height 20
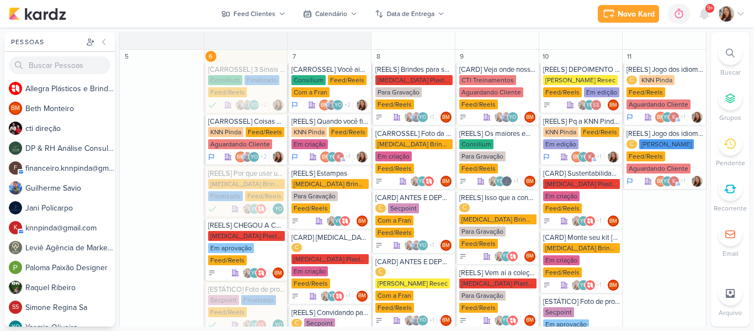
scroll to position [396, 0]
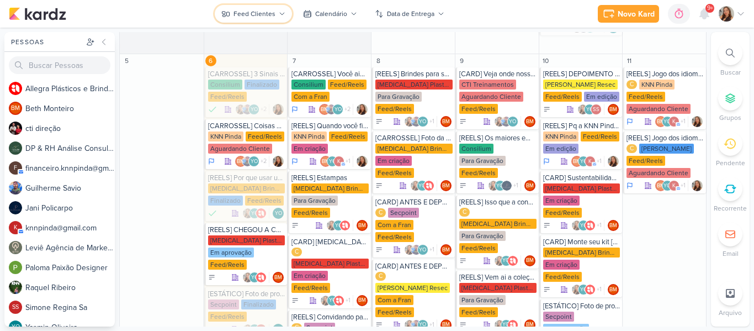
click at [251, 17] on div "Feed Clientes" at bounding box center [255, 14] width 42 height 10
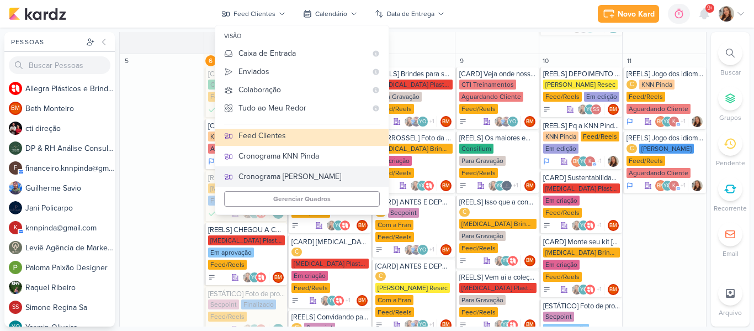
click at [316, 172] on div "Cronograma [PERSON_NAME]" at bounding box center [309, 177] width 141 height 12
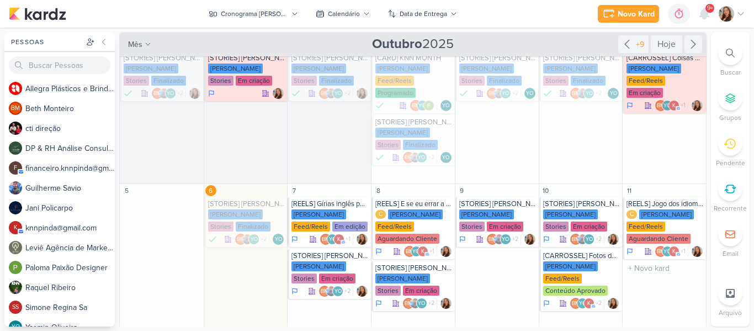
scroll to position [0, 0]
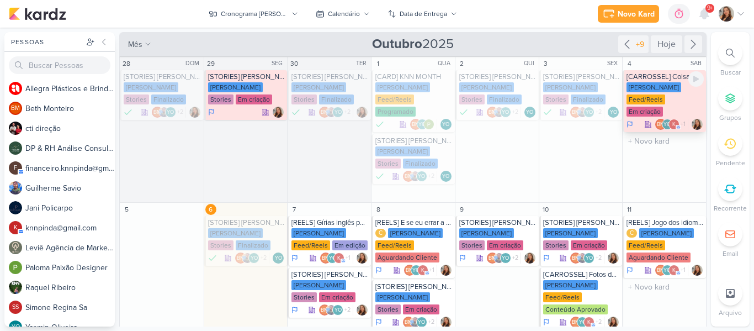
click at [653, 78] on div "[CARROSSEL] Coisas que só fazem sentido na KNN Moreira" at bounding box center [665, 76] width 77 height 9
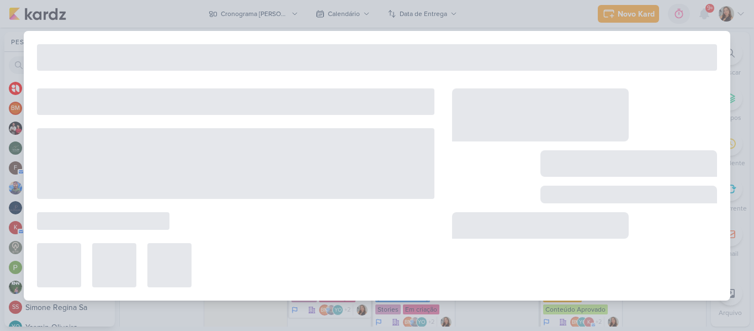
type input "[CARROSSEL] Coisas que só fazem sentido na KNN Moreira"
type input "4 de outubro de 2025 às 23:59"
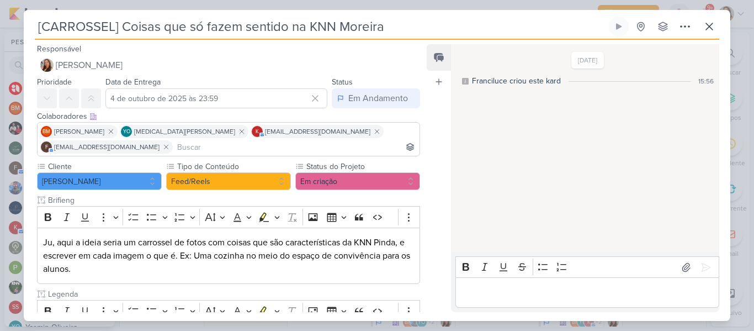
click at [346, 147] on input at bounding box center [296, 146] width 242 height 13
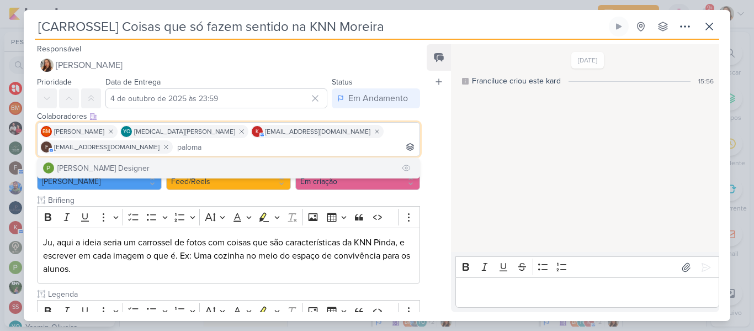
type input "paloma"
click at [260, 169] on button "[PERSON_NAME] Designer" at bounding box center [229, 168] width 382 height 20
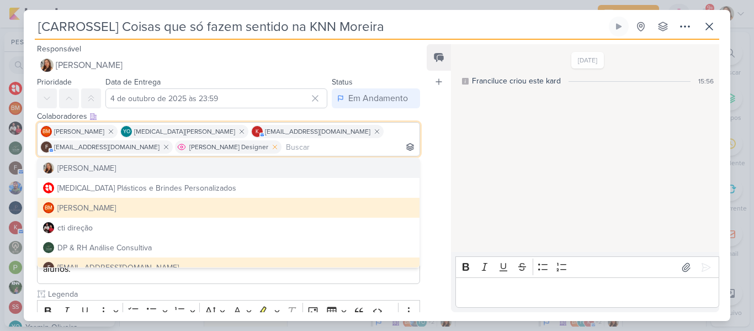
click at [271, 149] on icon at bounding box center [275, 147] width 8 height 8
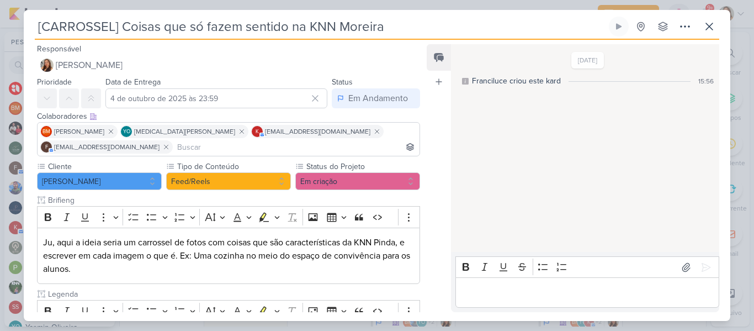
click at [429, 121] on div "Feed Atrelar email Solte o email para atrelar ao kard" at bounding box center [439, 178] width 24 height 268
click at [262, 89] on input "4 de outubro de 2025 às 23:59" at bounding box center [216, 98] width 222 height 20
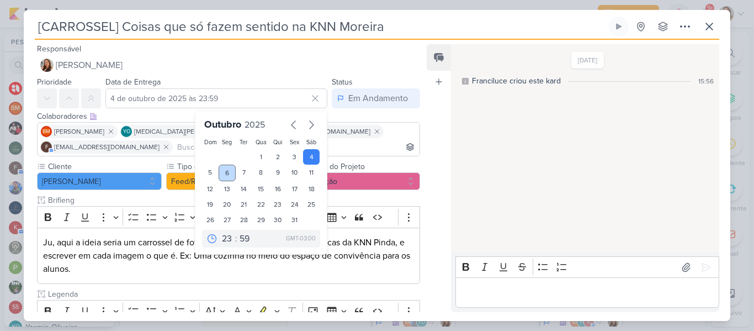
click at [224, 172] on div "6" at bounding box center [227, 173] width 17 height 17
type input "[DATE] 23:59"
click at [457, 131] on div "[DATE] Franciluce criou este kard 15:56" at bounding box center [584, 148] width 267 height 207
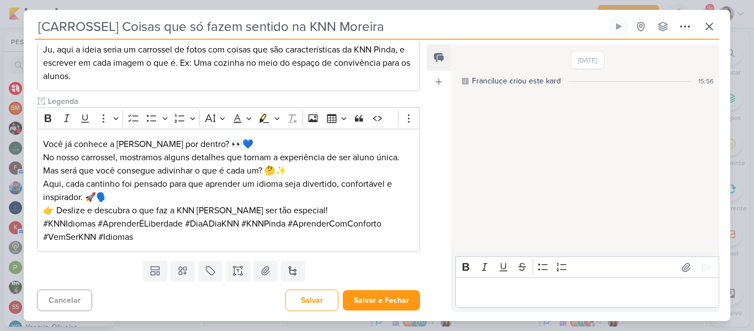
scroll to position [194, 0]
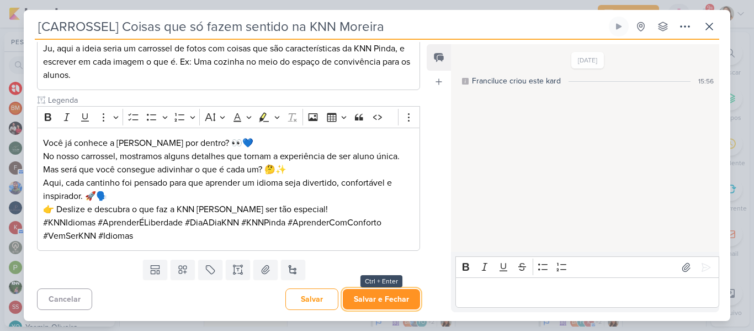
click at [362, 300] on button "Salvar e Fechar" at bounding box center [381, 299] width 77 height 20
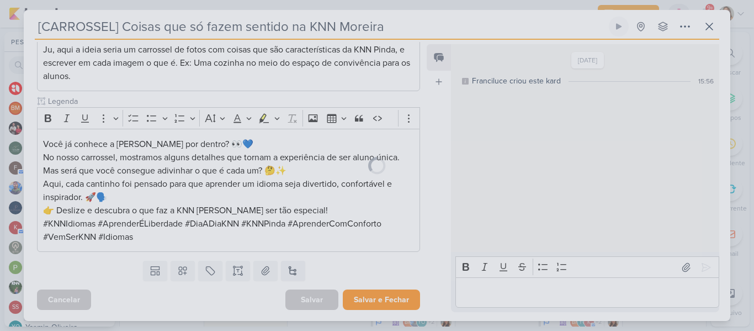
scroll to position [193, 0]
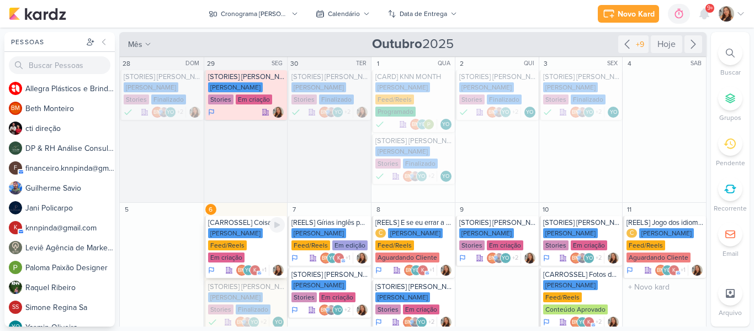
click at [246, 238] on div "[PERSON_NAME] Feed/Reels Em criação" at bounding box center [246, 245] width 77 height 35
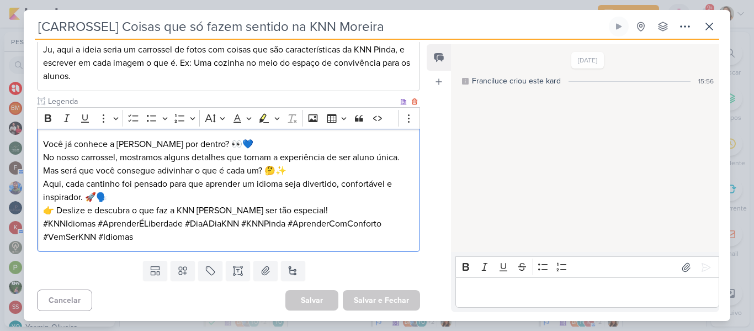
click at [175, 178] on p "Aqui, cada cantinho foi pensado para que aprender um idioma seja divertido, con…" at bounding box center [228, 190] width 371 height 27
click at [107, 162] on p "Você já conhece a [PERSON_NAME] por dentro? 👀💙 No nosso carrossel, mostramos al…" at bounding box center [228, 158] width 371 height 40
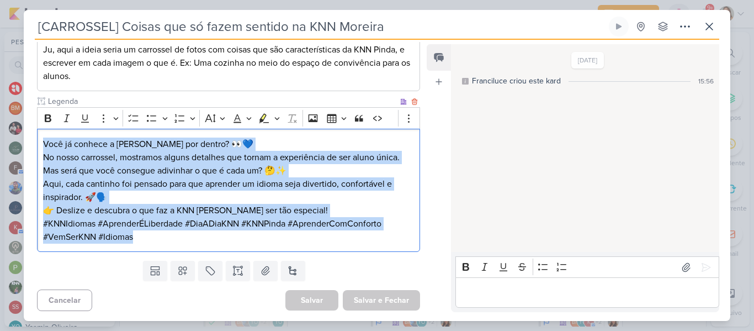
drag, startPoint x: 41, startPoint y: 144, endPoint x: 171, endPoint y: 237, distance: 160.6
click at [171, 237] on div "Você já conhece a [PERSON_NAME] por dentro? 👀💙 No nosso carrossel, mostramos al…" at bounding box center [228, 190] width 383 height 123
copy div "Você já conhece a [PERSON_NAME] por dentro? 👀💙 No nosso carrossel, mostramos al…"
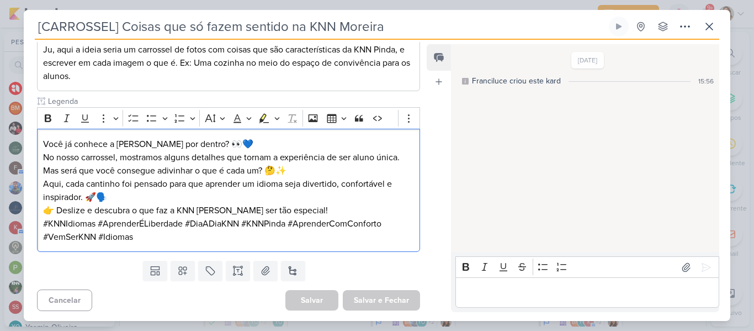
click at [433, 215] on div "Feed Atrelar email Solte o email para atrelar ao kard" at bounding box center [439, 178] width 24 height 268
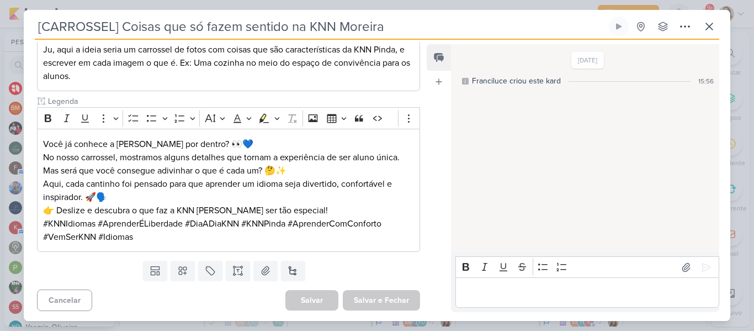
scroll to position [0, 0]
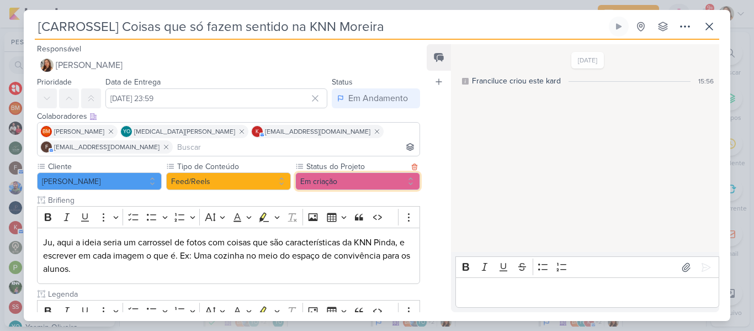
click at [316, 188] on button "Em criação" at bounding box center [357, 181] width 125 height 18
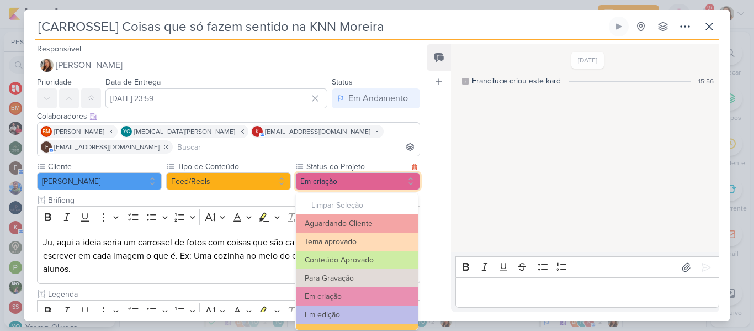
scroll to position [125, 0]
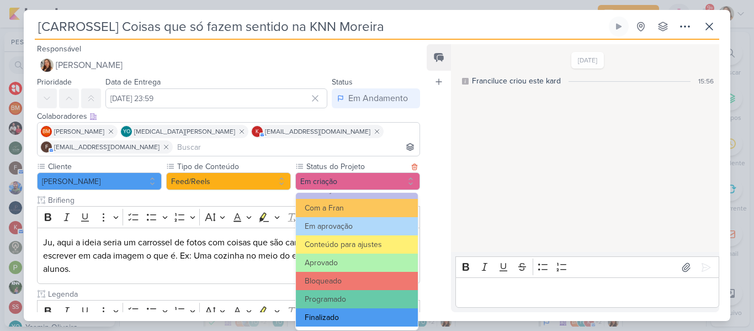
click at [336, 315] on button "Finalizado" at bounding box center [357, 317] width 122 height 18
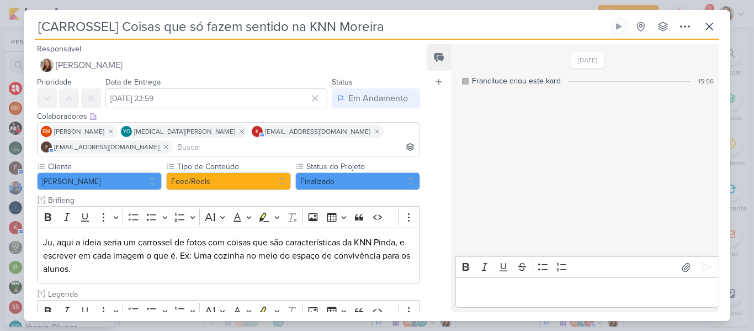
scroll to position [194, 0]
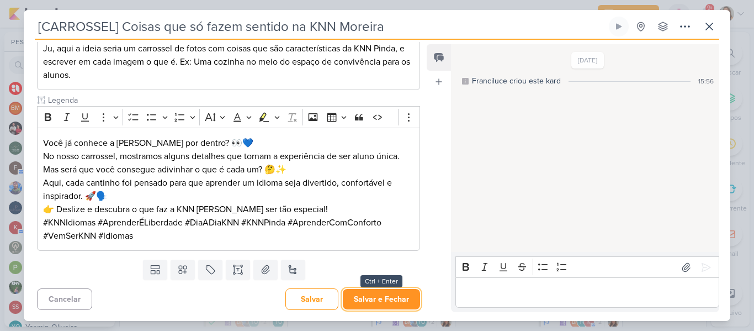
click at [357, 302] on button "Salvar e Fechar" at bounding box center [381, 299] width 77 height 20
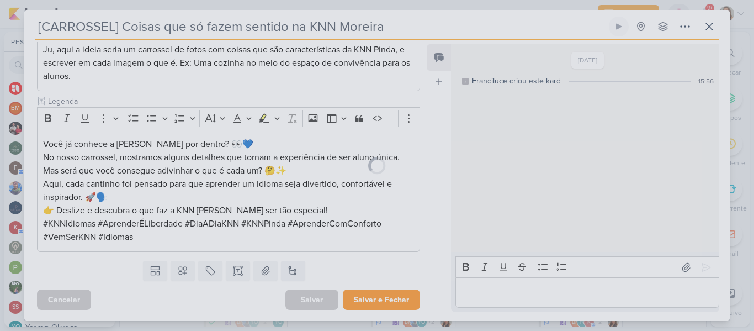
scroll to position [193, 0]
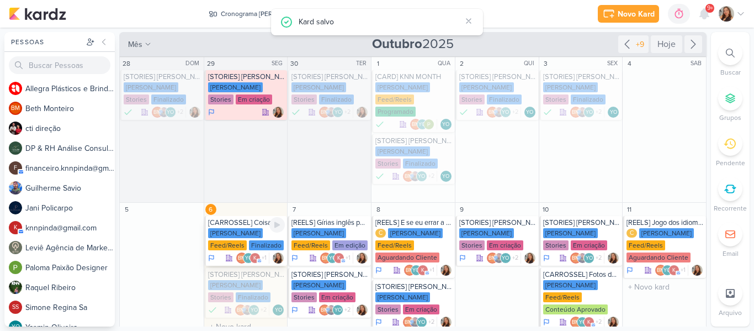
click at [226, 242] on div "Feed/Reels" at bounding box center [227, 245] width 39 height 10
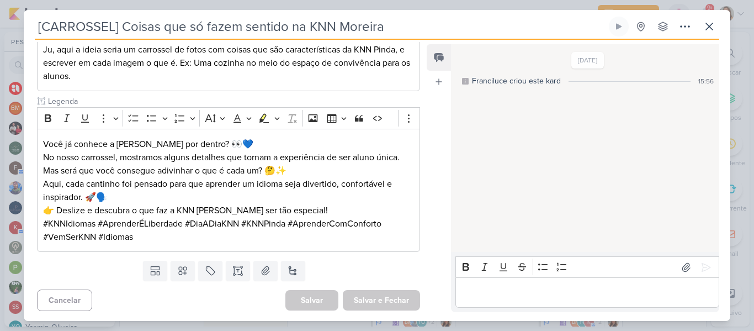
scroll to position [0, 0]
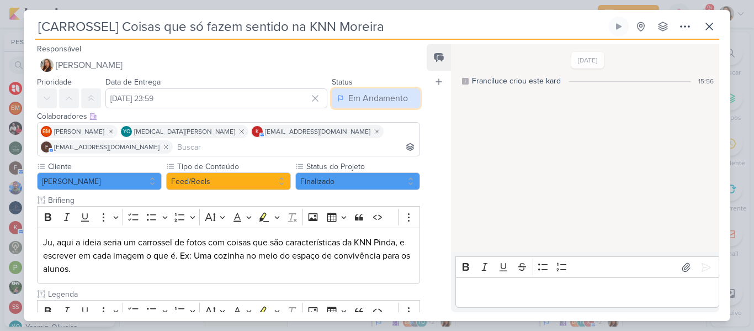
click at [360, 106] on button "Em Andamento" at bounding box center [376, 98] width 88 height 20
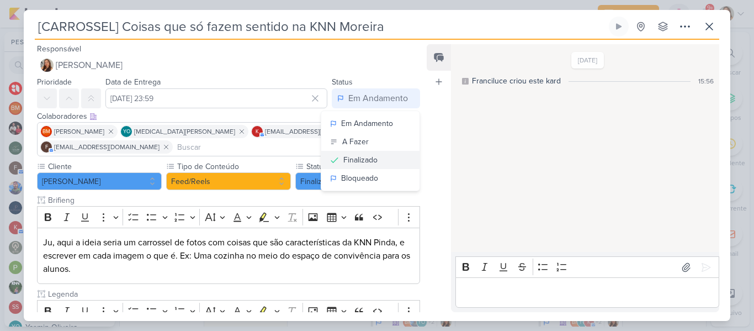
click at [357, 162] on div "Finalizado" at bounding box center [361, 160] width 34 height 12
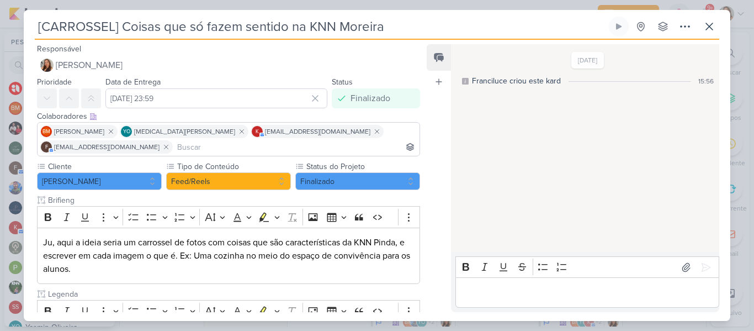
scroll to position [194, 0]
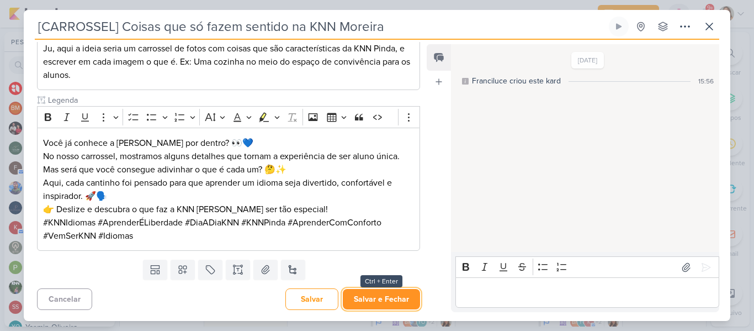
click at [354, 300] on button "Salvar e Fechar" at bounding box center [381, 299] width 77 height 20
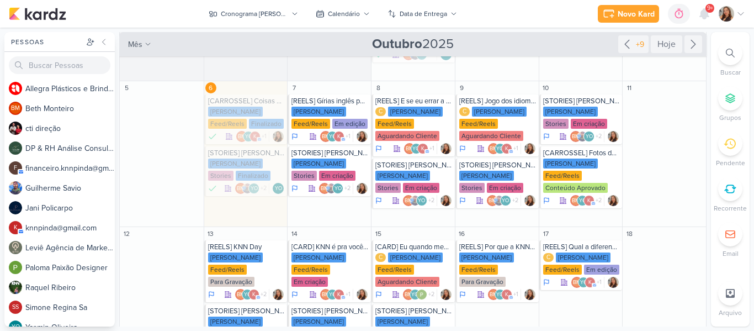
scroll to position [88, 0]
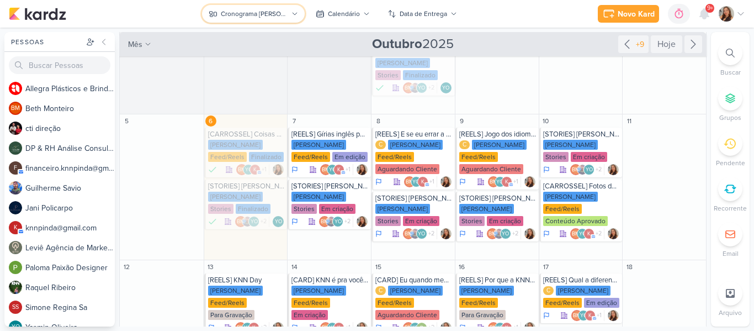
click at [251, 11] on div "Cronograma [PERSON_NAME]" at bounding box center [254, 14] width 67 height 10
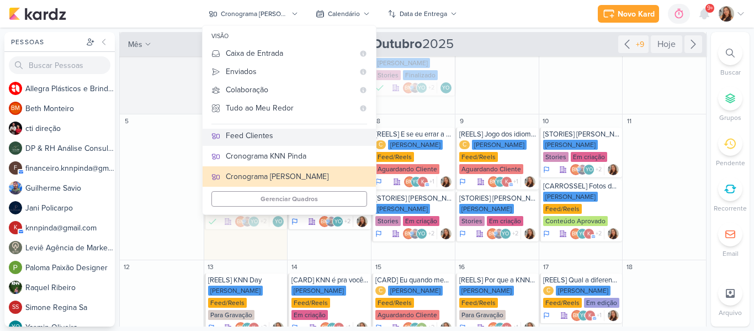
click at [281, 131] on div "Feed Clientes" at bounding box center [296, 136] width 141 height 12
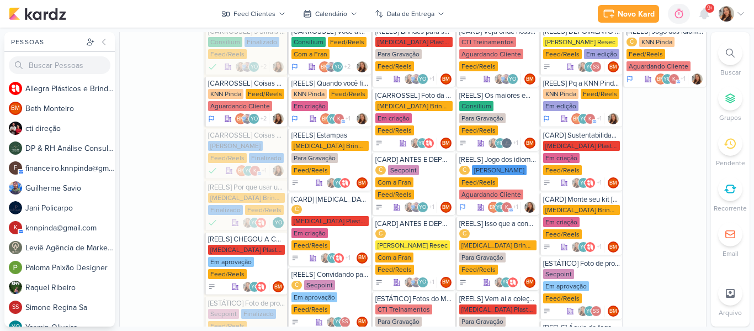
scroll to position [419, 0]
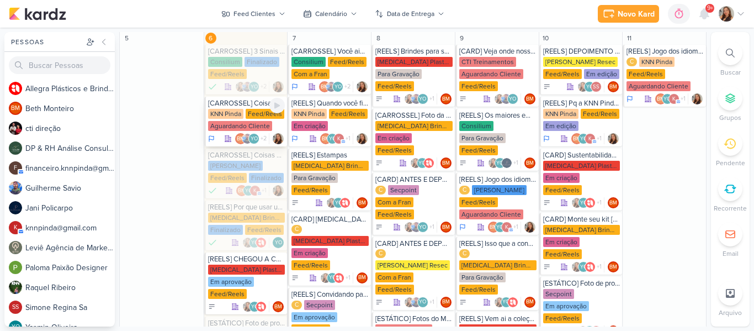
click at [238, 119] on div "KNN Pinda Feed/Reels Aguardando Cliente" at bounding box center [246, 120] width 77 height 23
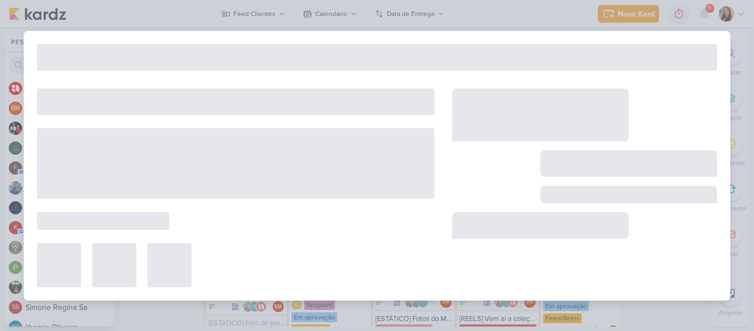
type input "[CARROSSEL] Coisas que só fazem sentido na KNN"
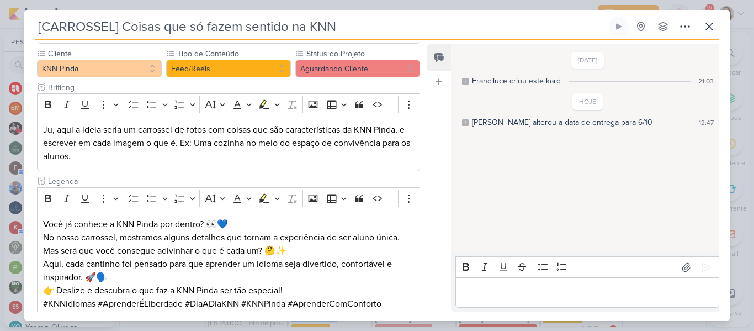
scroll to position [0, 0]
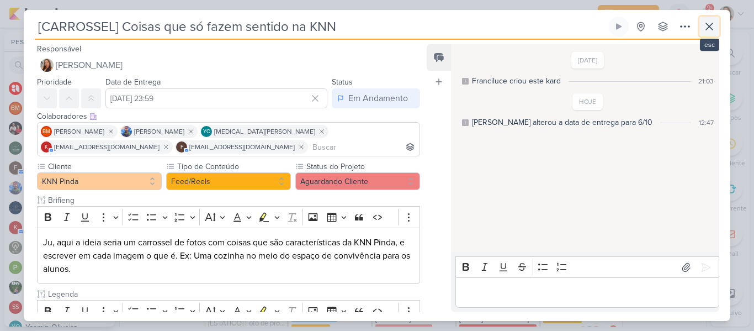
click at [710, 24] on icon at bounding box center [709, 26] width 13 height 13
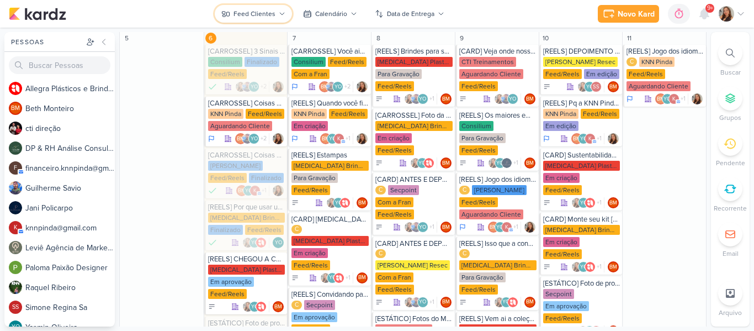
click at [277, 22] on button "Feed Clientes" at bounding box center [253, 14] width 77 height 18
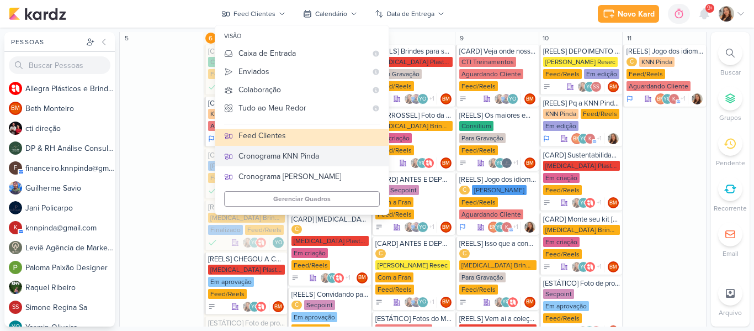
click at [282, 154] on div "Cronograma KNN Pinda" at bounding box center [309, 156] width 141 height 12
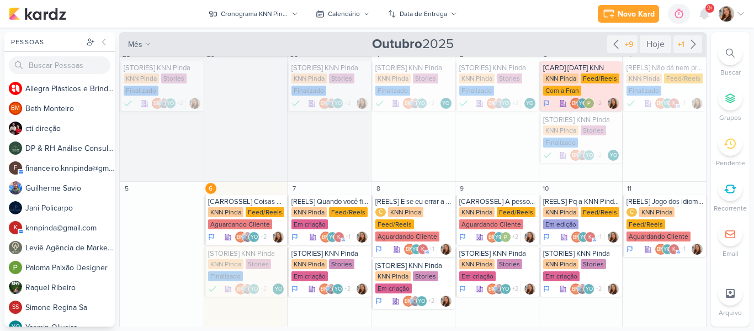
scroll to position [8, 0]
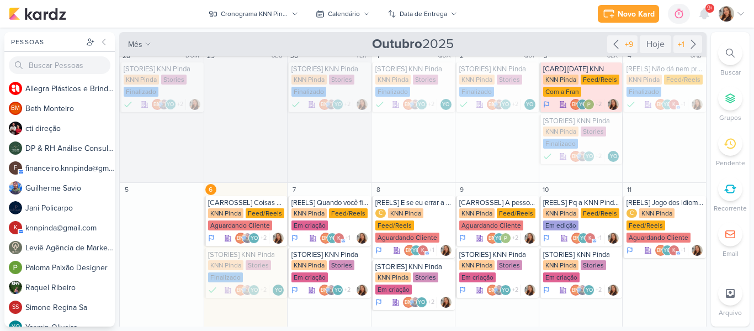
drag, startPoint x: 703, startPoint y: 105, endPoint x: 704, endPoint y: 78, distance: 26.5
click at [704, 78] on div "Cronograma KNN Pinda visão Caixa de Entrada A caixa de entrada mostra todos os …" at bounding box center [413, 179] width 589 height 294
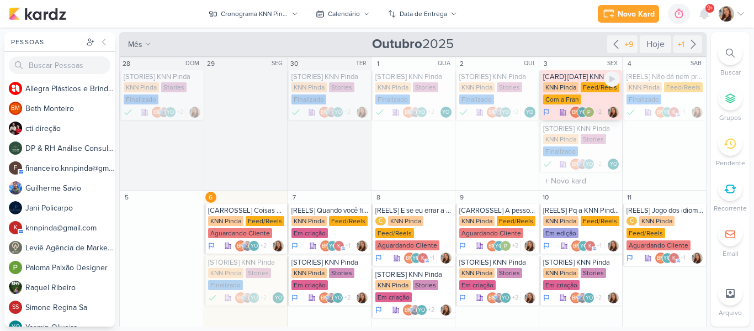
click at [558, 87] on div "KNN Pinda" at bounding box center [560, 87] width 35 height 10
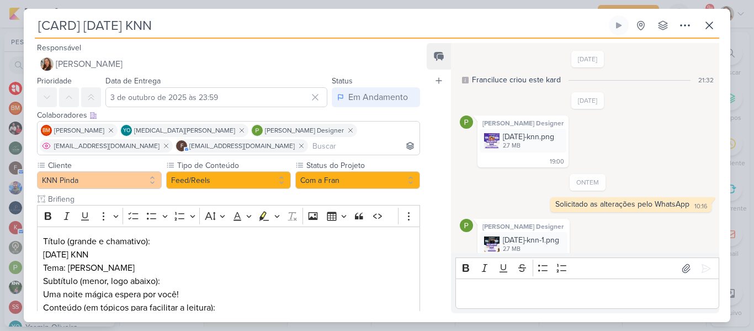
scroll to position [74, 0]
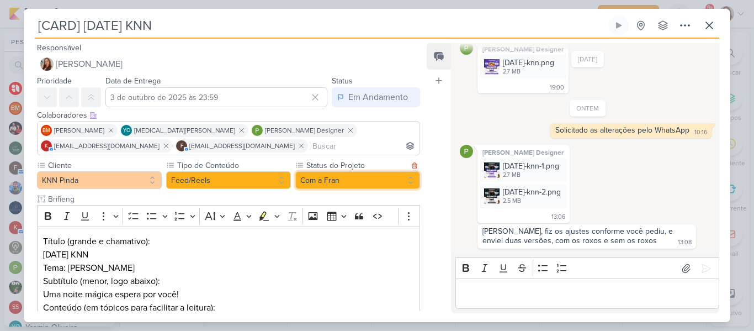
click at [307, 172] on button "Com a Fran" at bounding box center [357, 180] width 125 height 18
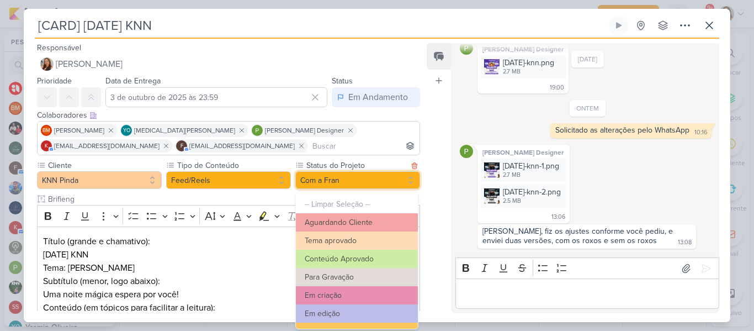
scroll to position [125, 0]
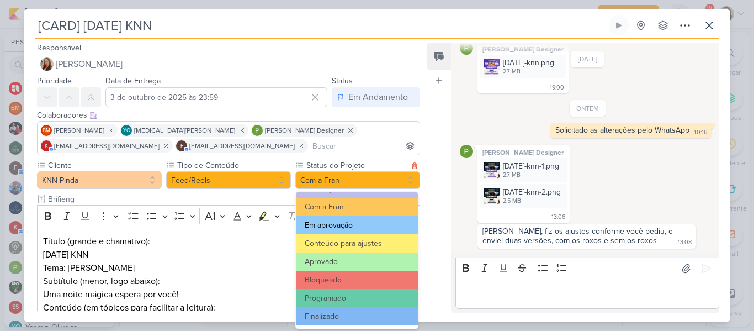
click at [323, 227] on button "Em aprovação" at bounding box center [357, 225] width 122 height 18
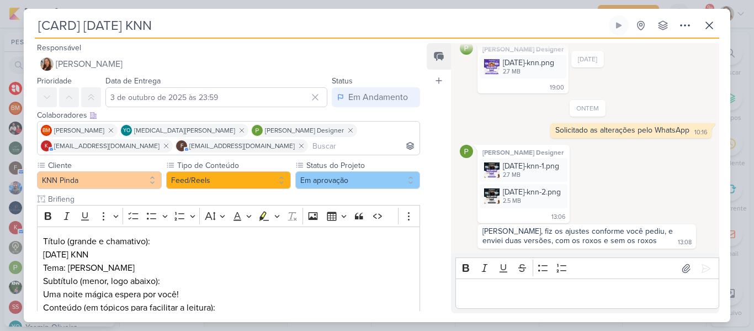
scroll to position [179, 0]
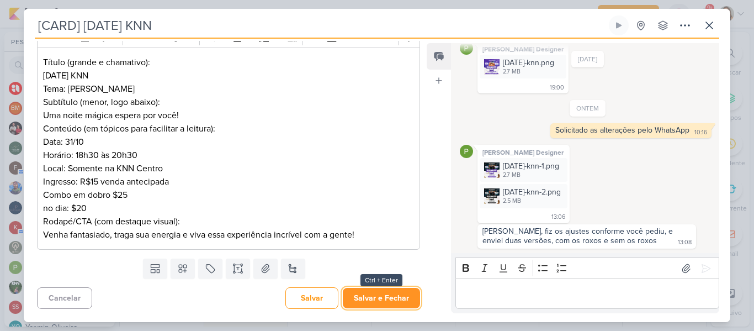
click at [374, 302] on button "Salvar e Fechar" at bounding box center [381, 298] width 77 height 20
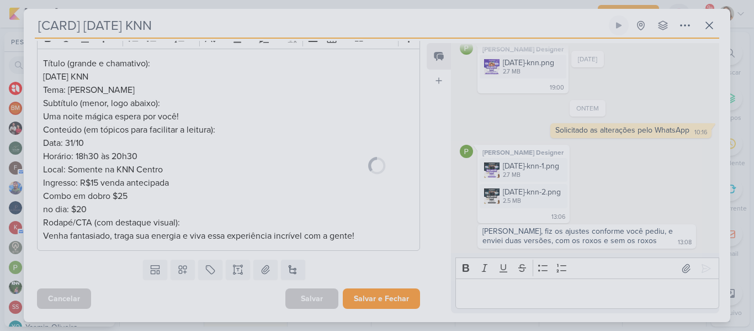
scroll to position [178, 0]
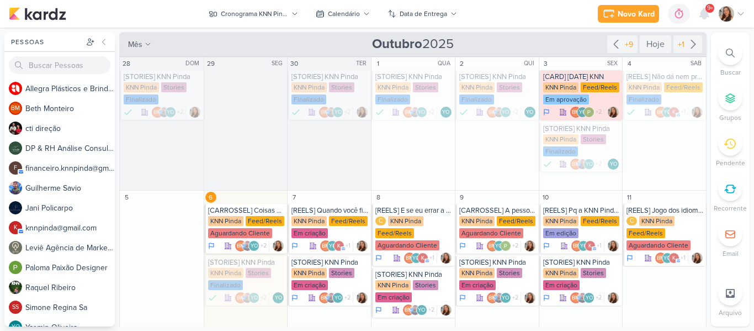
click at [526, 21] on div "Novo Kard Ctrl + k 0h0m Sessão desligada... Hoje 0h0m Semana 0h0m Mês 0h0m" at bounding box center [377, 14] width 737 height 28
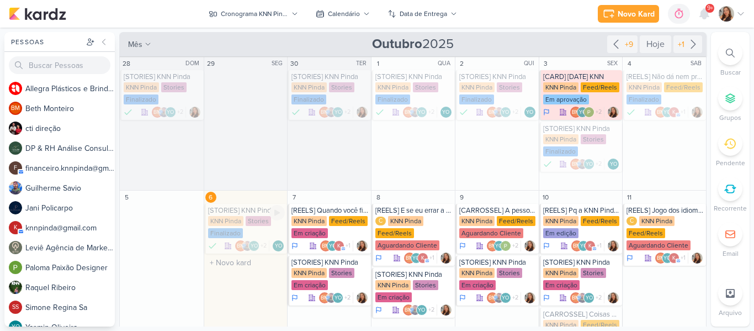
scroll to position [4, 0]
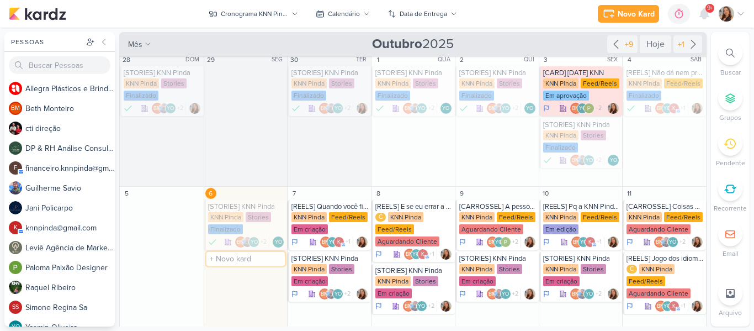
click at [215, 265] on input "text" at bounding box center [246, 259] width 79 height 14
type input "[CARD Pajama Party"
click at [246, 274] on div "KNN Pinda" at bounding box center [246, 269] width 77 height 11
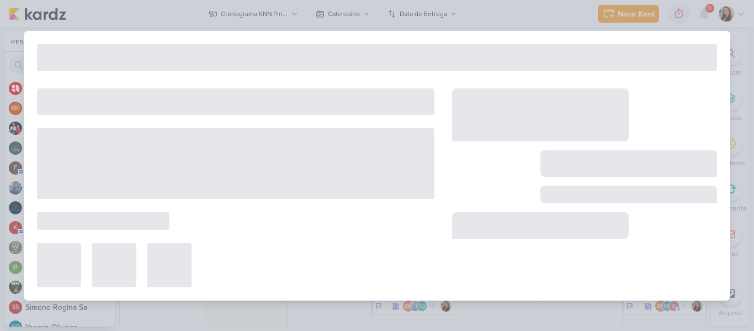
type input "[CARD Pajama Party"
type input "[DATE] 23:59"
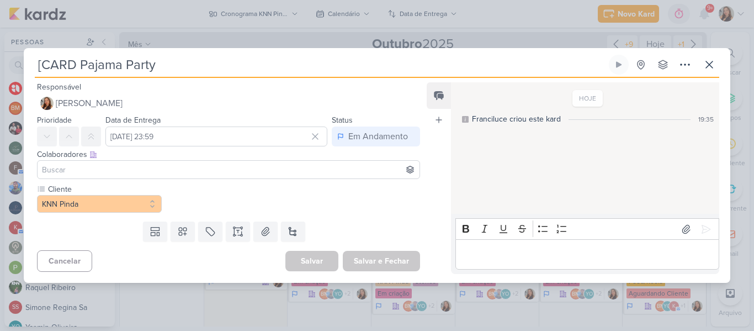
click at [170, 165] on input at bounding box center [229, 169] width 378 height 13
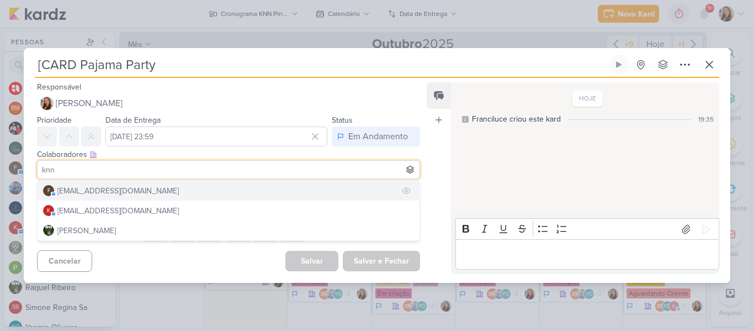
type input "knn"
click at [170, 193] on button "f [EMAIL_ADDRESS][DOMAIN_NAME]" at bounding box center [229, 191] width 382 height 20
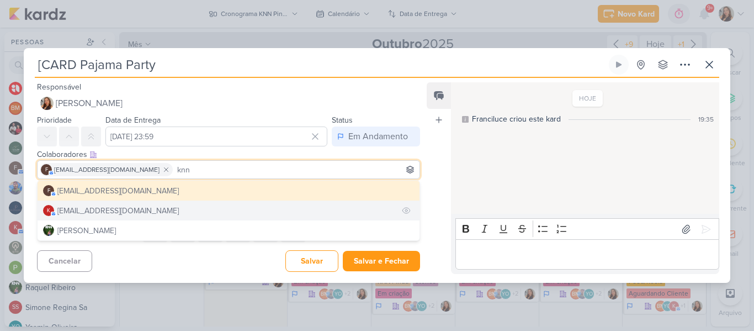
type input "knn"
click at [140, 208] on button "k [EMAIL_ADDRESS][DOMAIN_NAME]" at bounding box center [229, 210] width 382 height 20
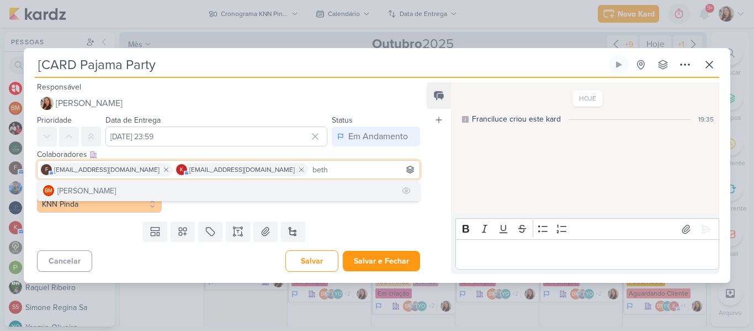
type input "beth"
click at [239, 194] on button "BM [GEOGRAPHIC_DATA]" at bounding box center [229, 191] width 382 height 20
type input "yasm"
click at [192, 200] on button "YO [MEDICAL_DATA][PERSON_NAME]" at bounding box center [229, 191] width 382 height 20
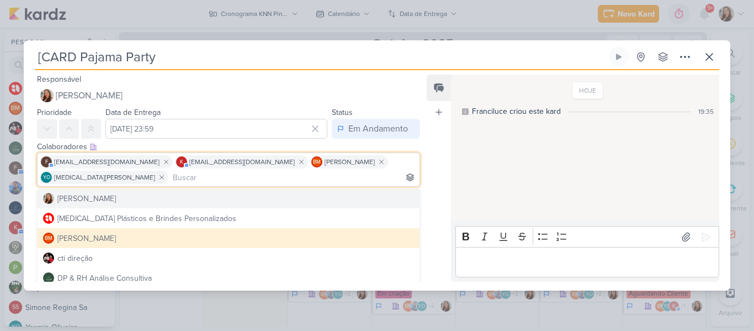
click at [443, 170] on div "Feed Atrelar email Solte o email para atrelar ao kard" at bounding box center [439, 178] width 24 height 207
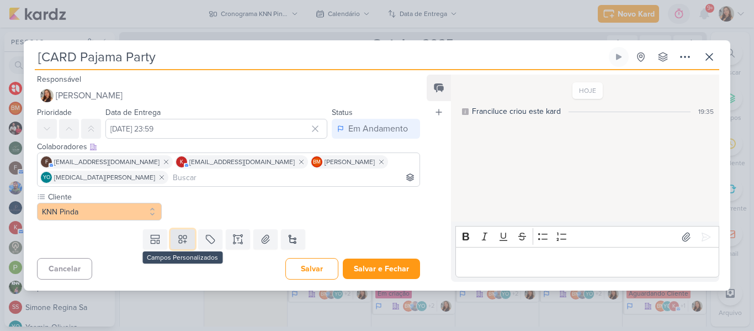
click at [190, 235] on button at bounding box center [183, 239] width 24 height 20
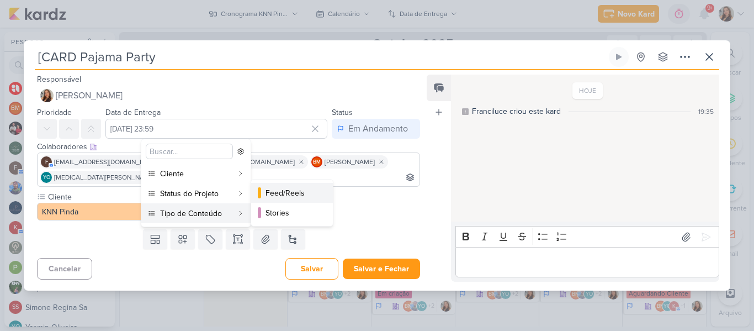
click at [272, 200] on button "Feed/Reels" at bounding box center [292, 193] width 82 height 20
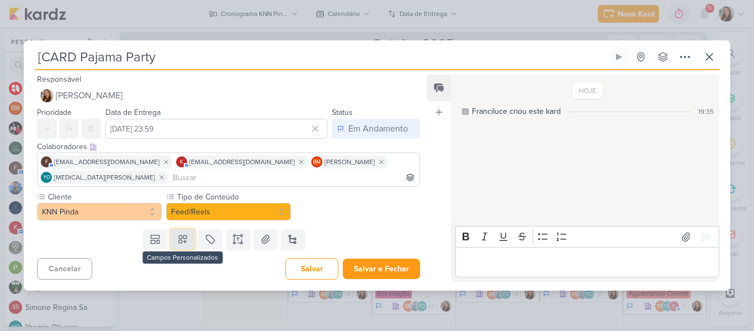
click at [188, 235] on button at bounding box center [183, 239] width 24 height 20
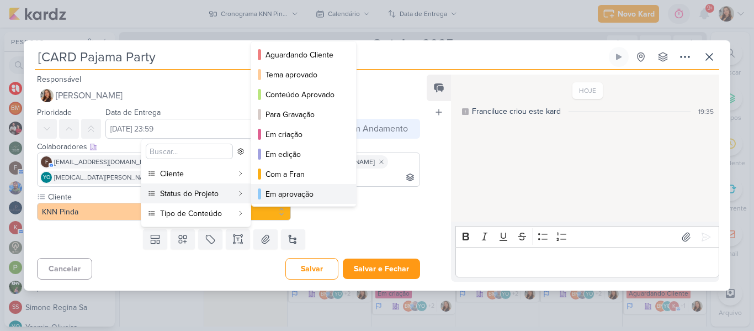
click at [295, 192] on div "Em aprovação" at bounding box center [304, 194] width 77 height 12
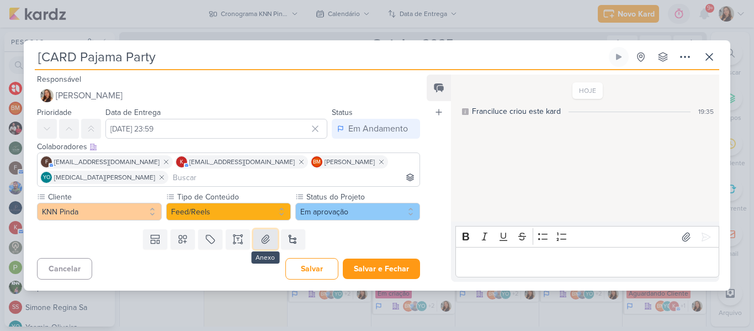
click at [263, 237] on icon at bounding box center [265, 239] width 11 height 11
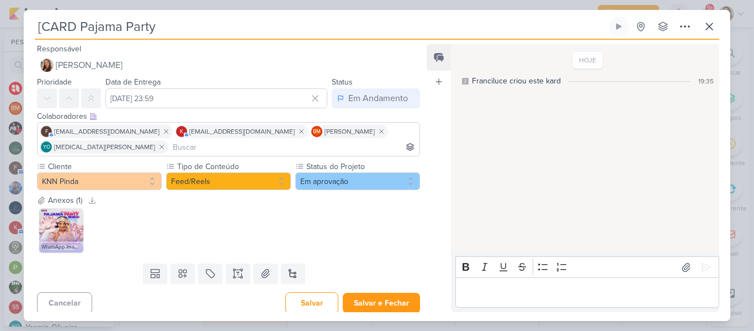
scroll to position [4, 0]
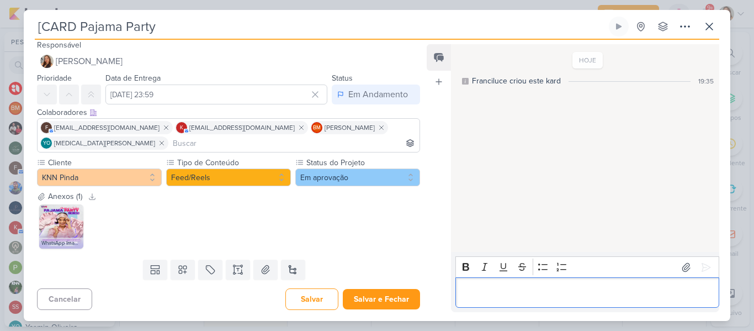
click at [485, 286] on p "Editor editing area: main" at bounding box center [587, 292] width 252 height 13
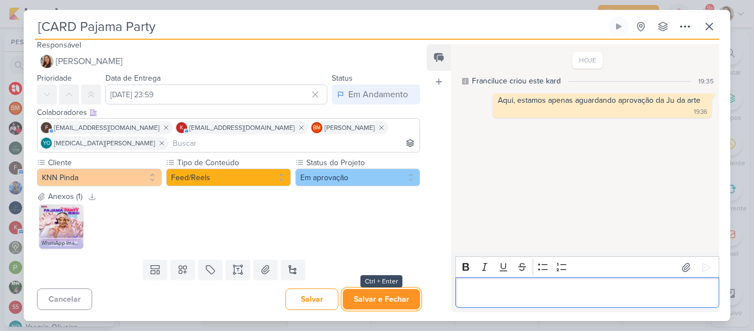
click at [368, 295] on button "Salvar e Fechar" at bounding box center [381, 299] width 77 height 20
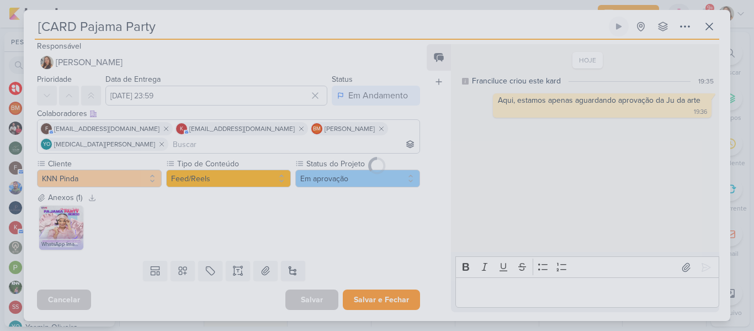
scroll to position [3, 0]
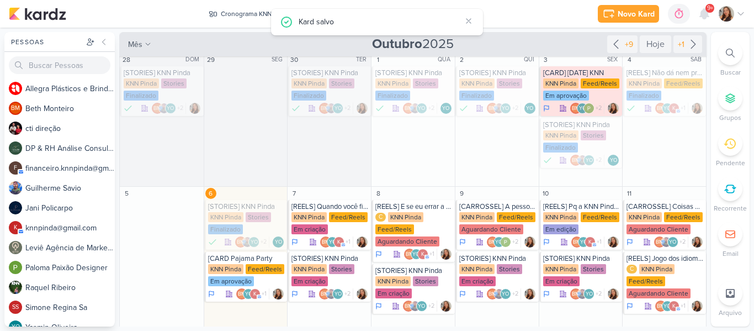
click at [707, 124] on div "Pessoas [GEOGRAPHIC_DATA] A l l e g r a P l á s t i c o s e B r i n d e s P e r…" at bounding box center [377, 179] width 754 height 294
